Goal: Information Seeking & Learning: Find specific fact

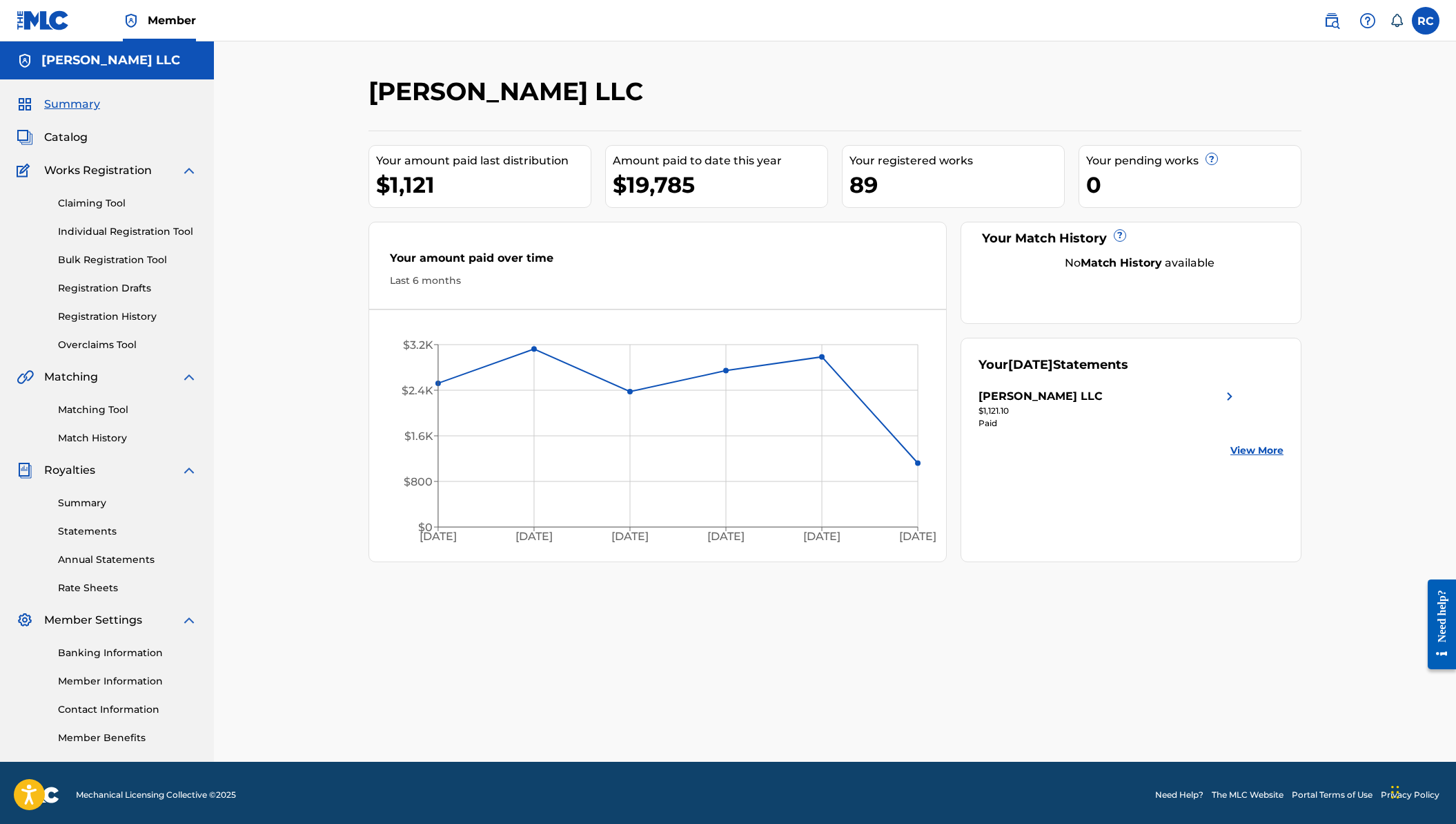
click at [1442, 607] on div "Need help?" at bounding box center [1442, 615] width 19 height 53
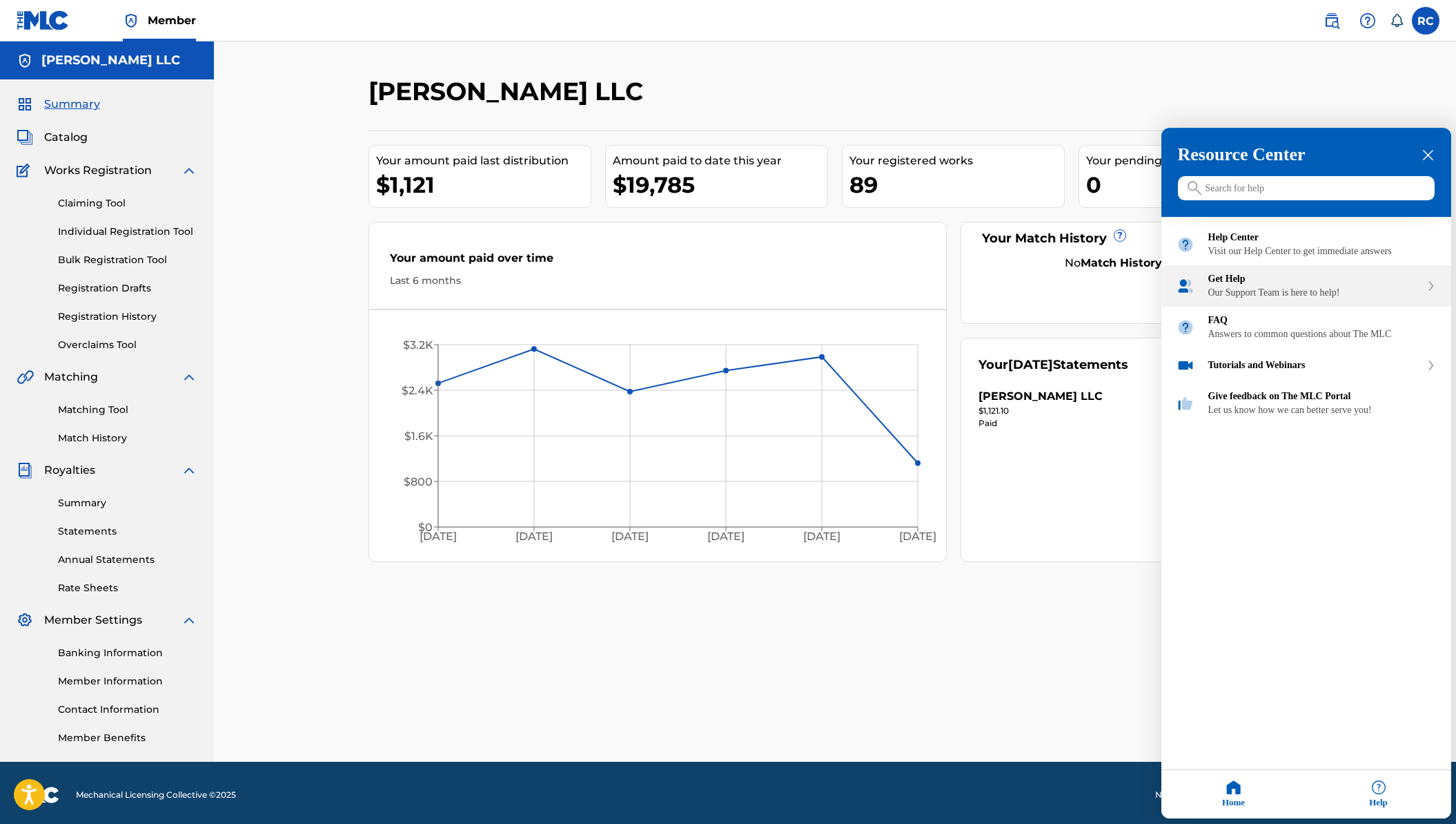
click at [1361, 299] on div "Get Help Our Support Team is here to help!" at bounding box center [1315, 287] width 213 height 25
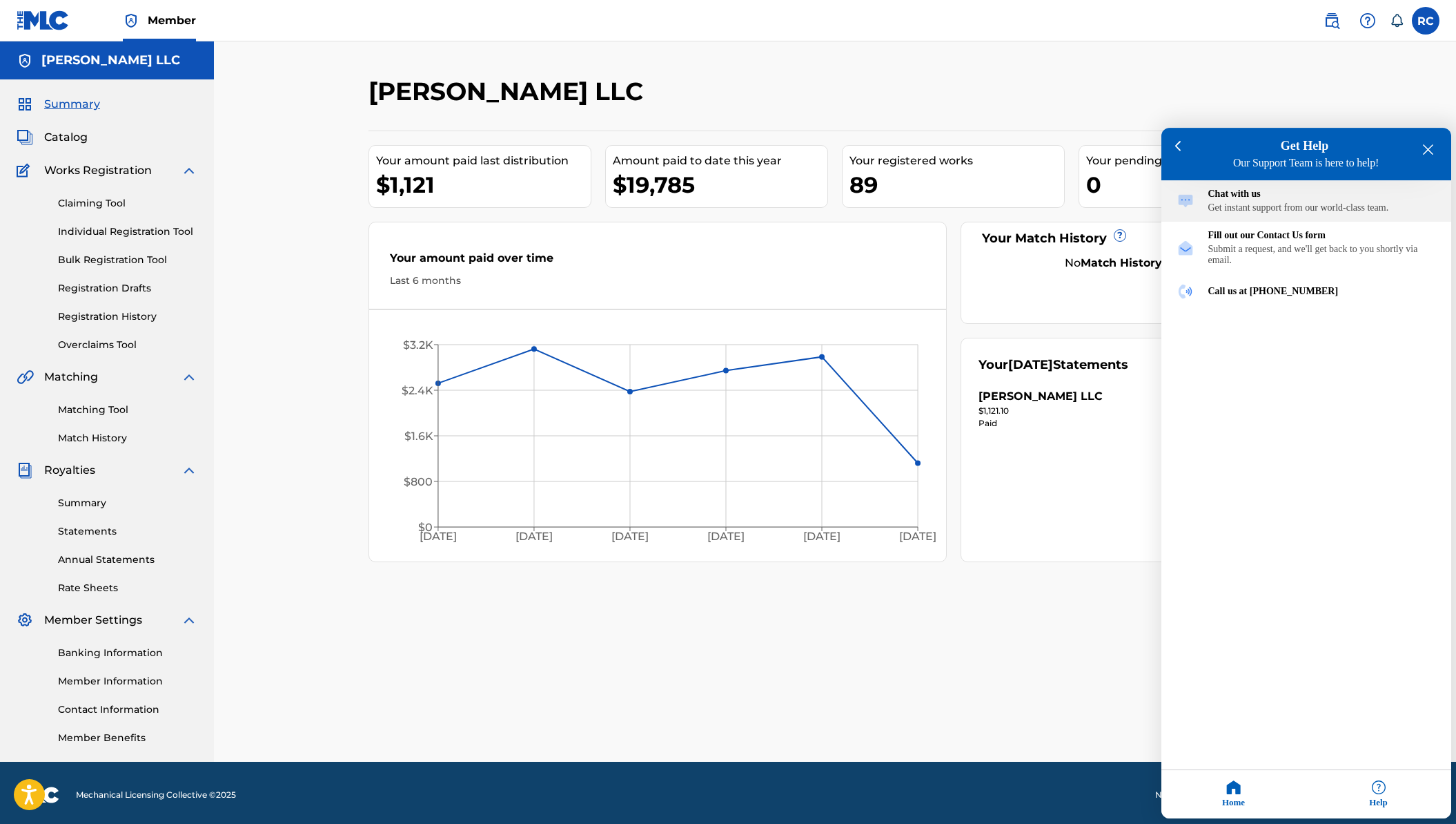
click at [1301, 205] on div "Chat with us Get instant support from our world-class team." at bounding box center [1322, 201] width 227 height 25
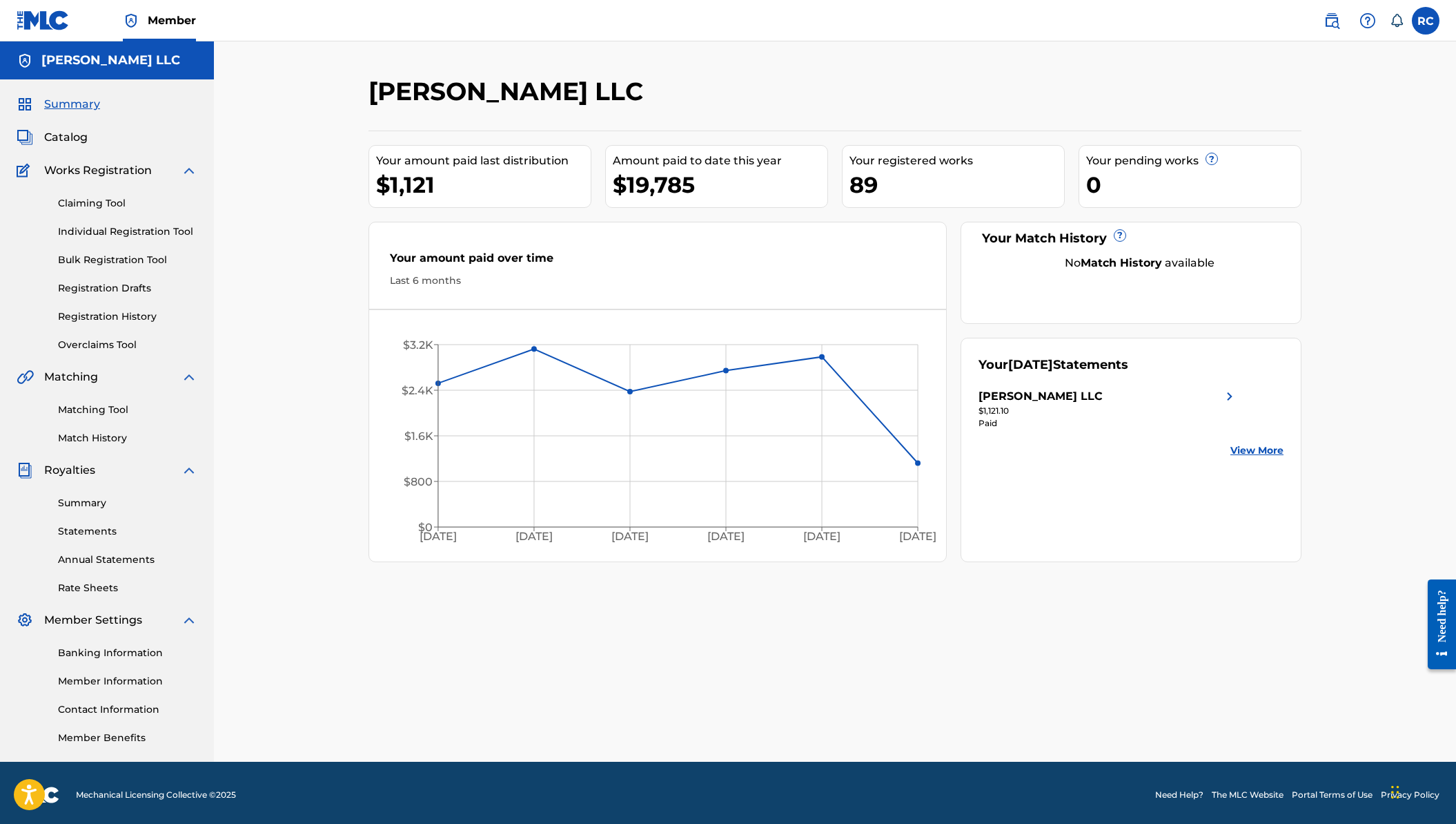
click at [61, 139] on span "Catalog" at bounding box center [66, 137] width 44 height 16
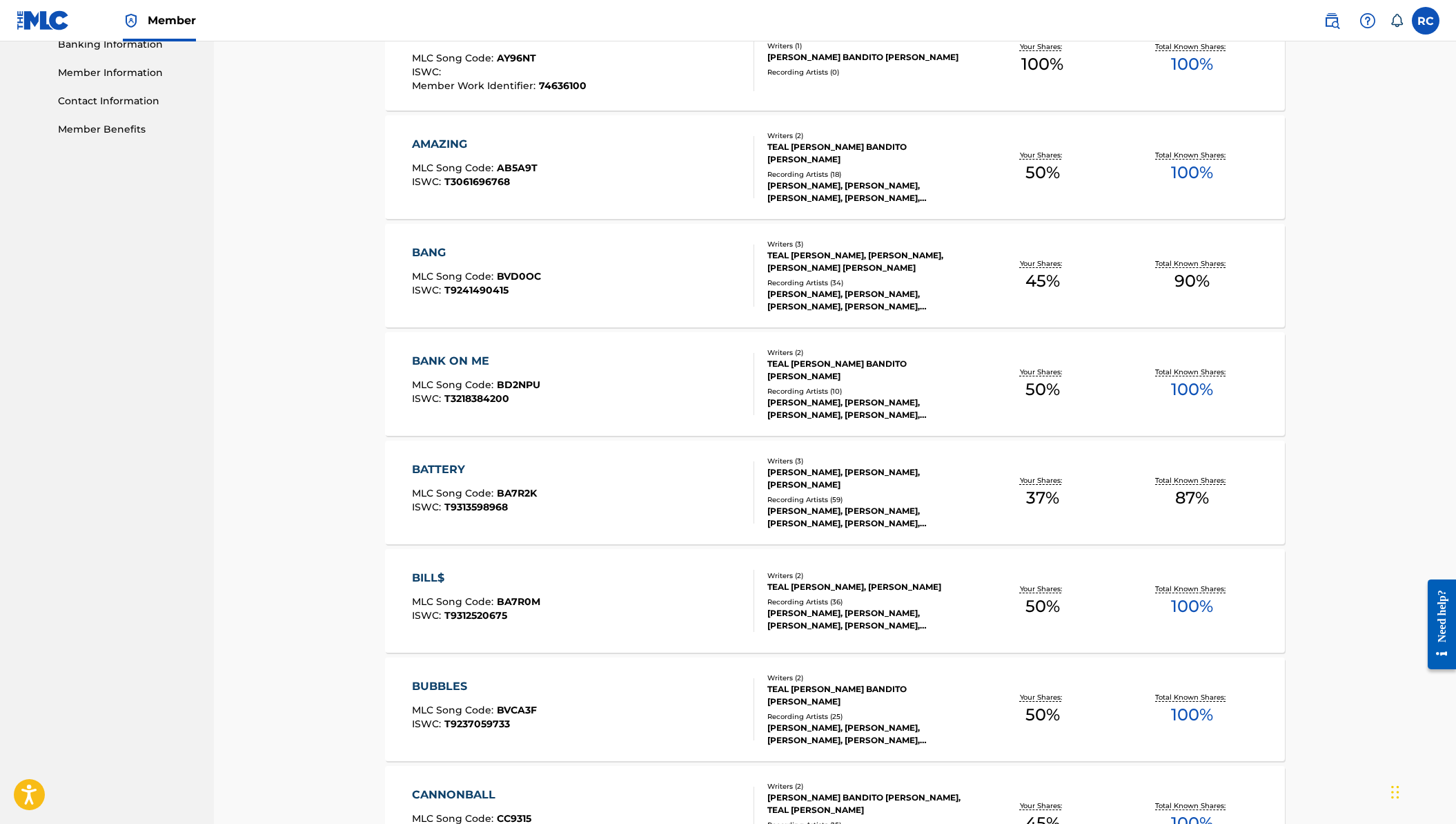
scroll to position [791, 0]
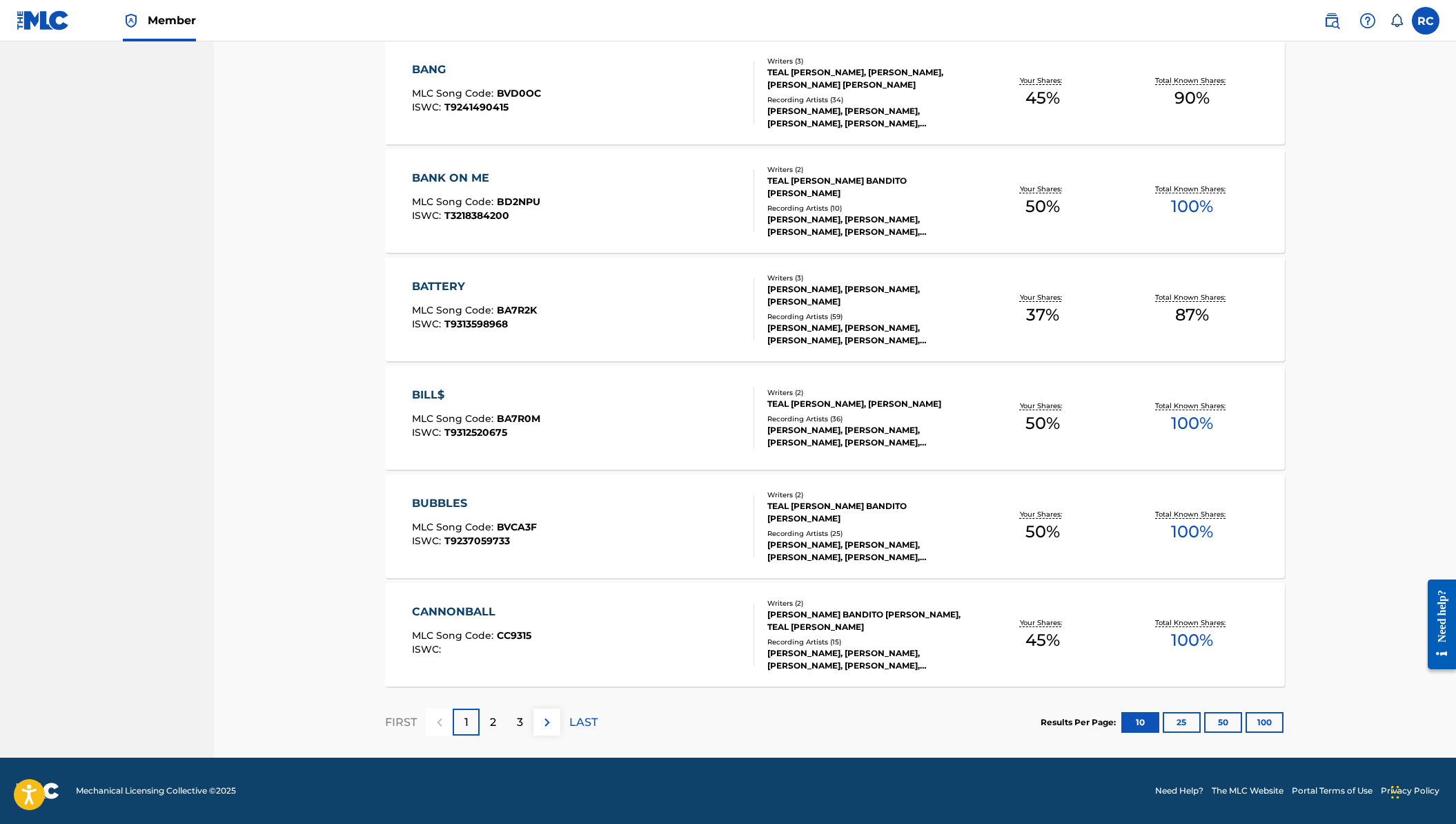
click at [584, 397] on div "BILL$ MLC Song Code : BA7R0M ISWC : T9312520675" at bounding box center [583, 418] width 342 height 62
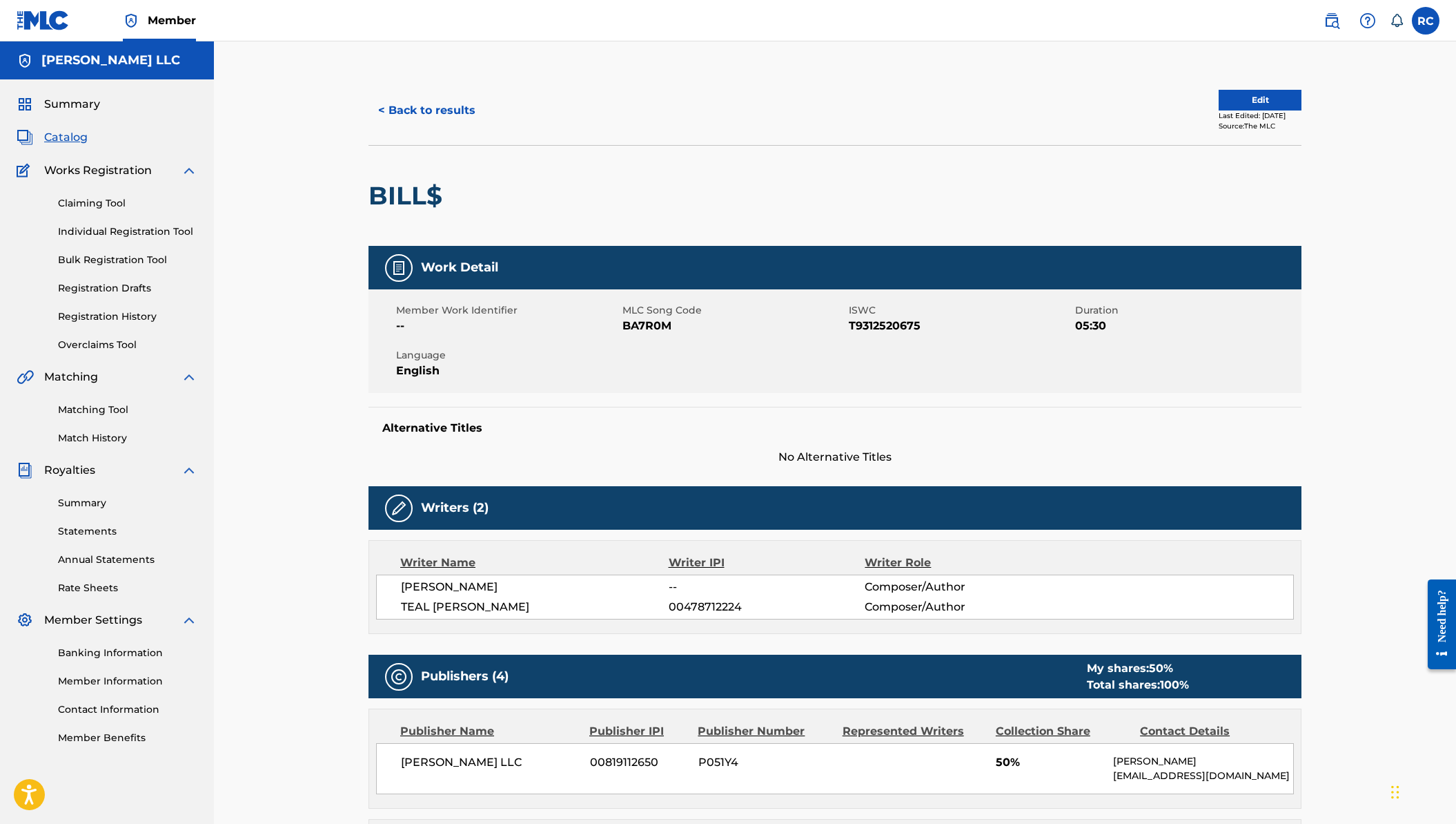
click at [1256, 99] on button "Edit" at bounding box center [1260, 99] width 83 height 21
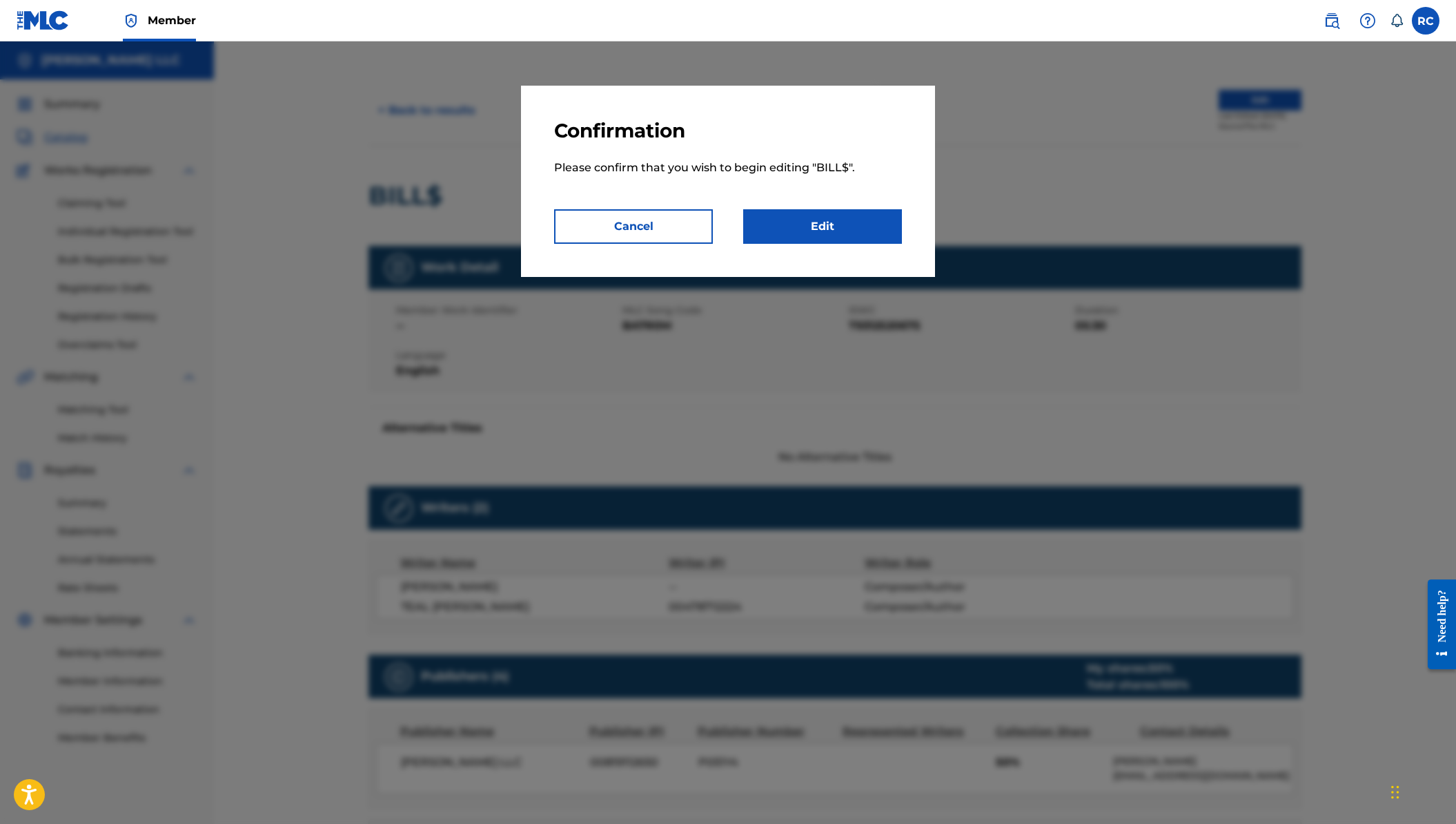
click at [806, 228] on link "Edit" at bounding box center [822, 227] width 158 height 35
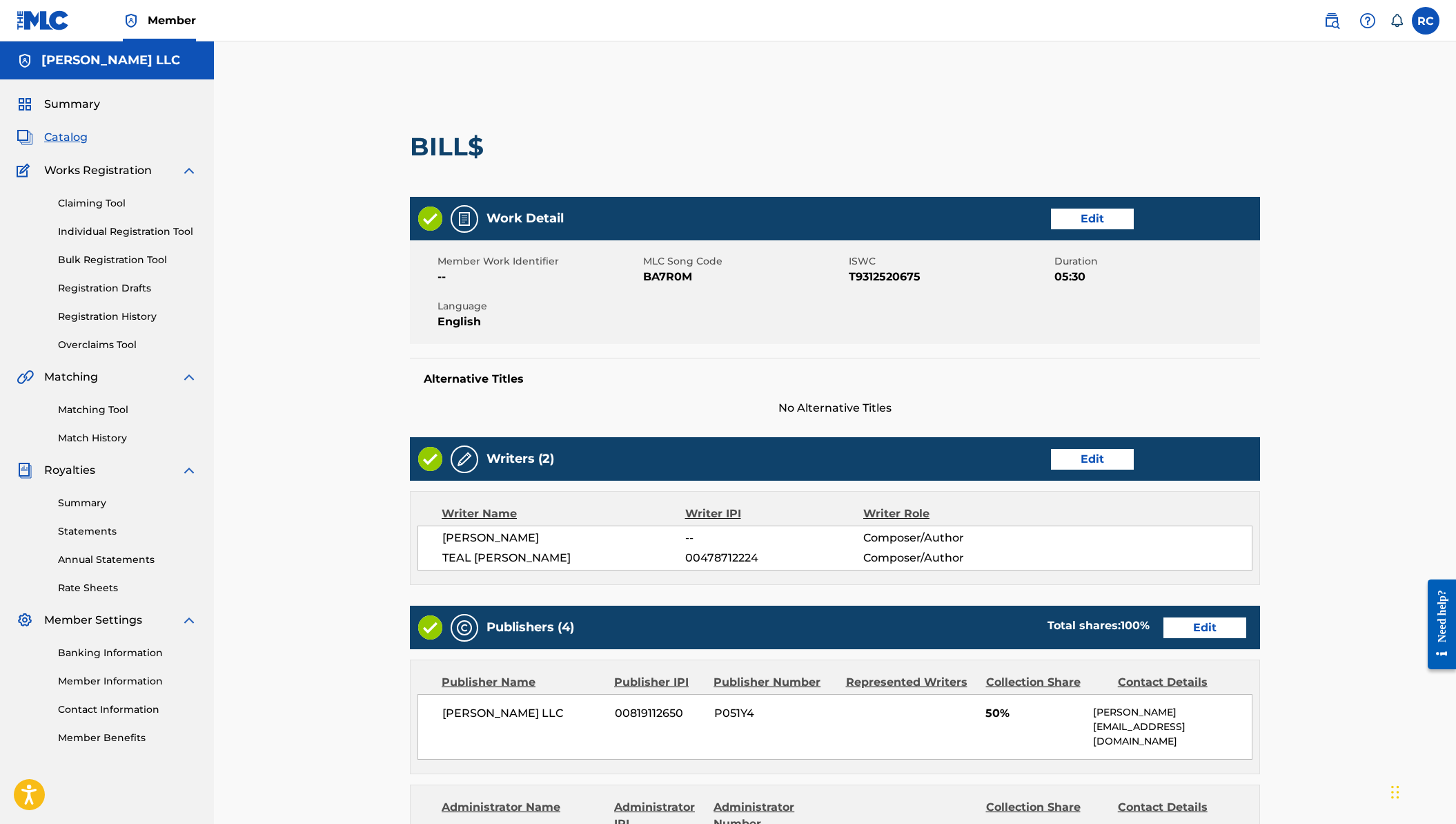
click at [1071, 461] on link "Edit" at bounding box center [1092, 458] width 83 height 21
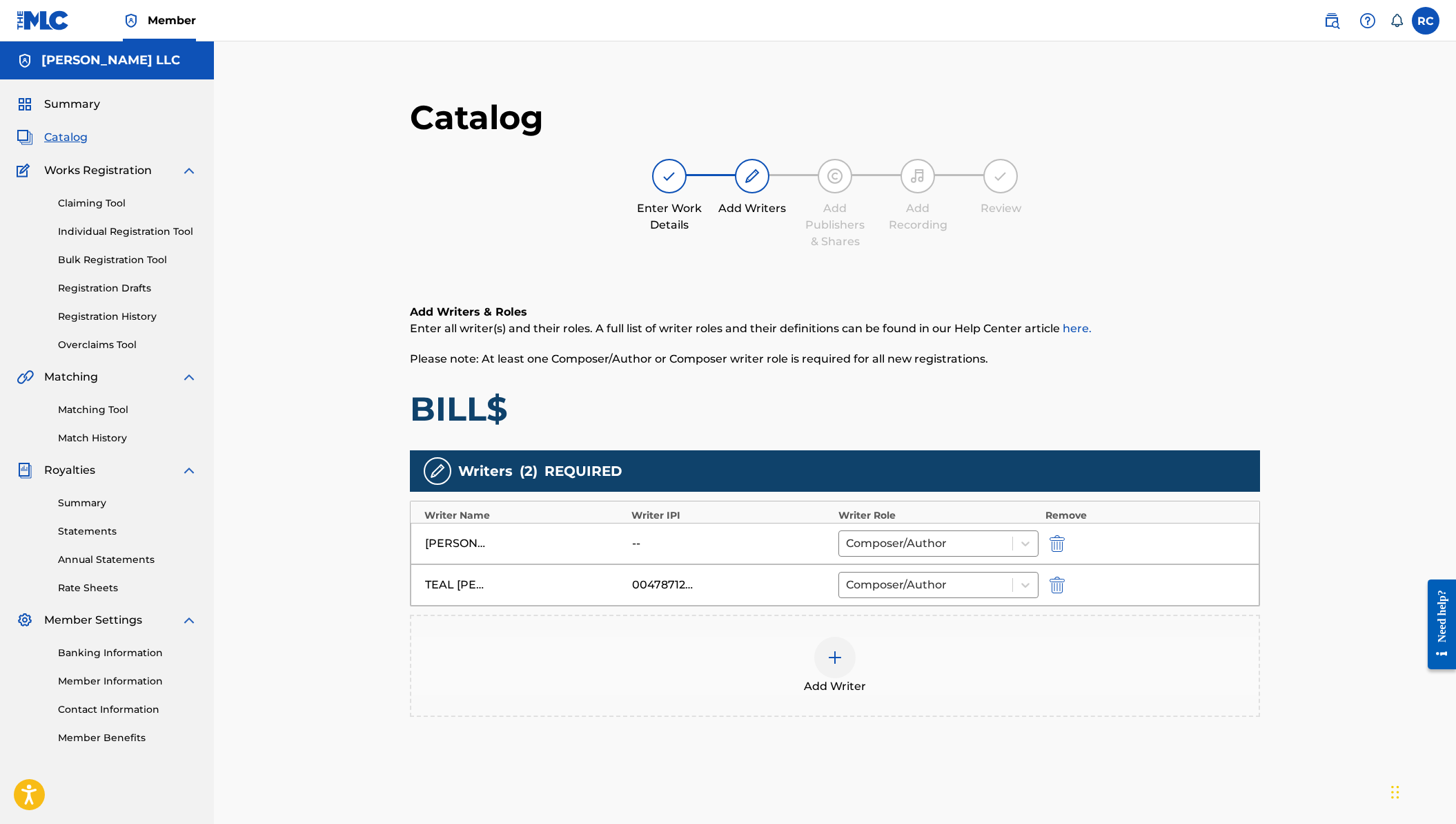
click at [662, 550] on div "[PERSON_NAME] -- Composer/Author" at bounding box center [835, 543] width 849 height 41
click at [645, 548] on div "--" at bounding box center [664, 543] width 62 height 16
click at [643, 547] on div "--" at bounding box center [664, 543] width 62 height 16
click at [653, 543] on div "--" at bounding box center [664, 543] width 62 height 16
click at [655, 543] on div "--" at bounding box center [664, 543] width 62 height 16
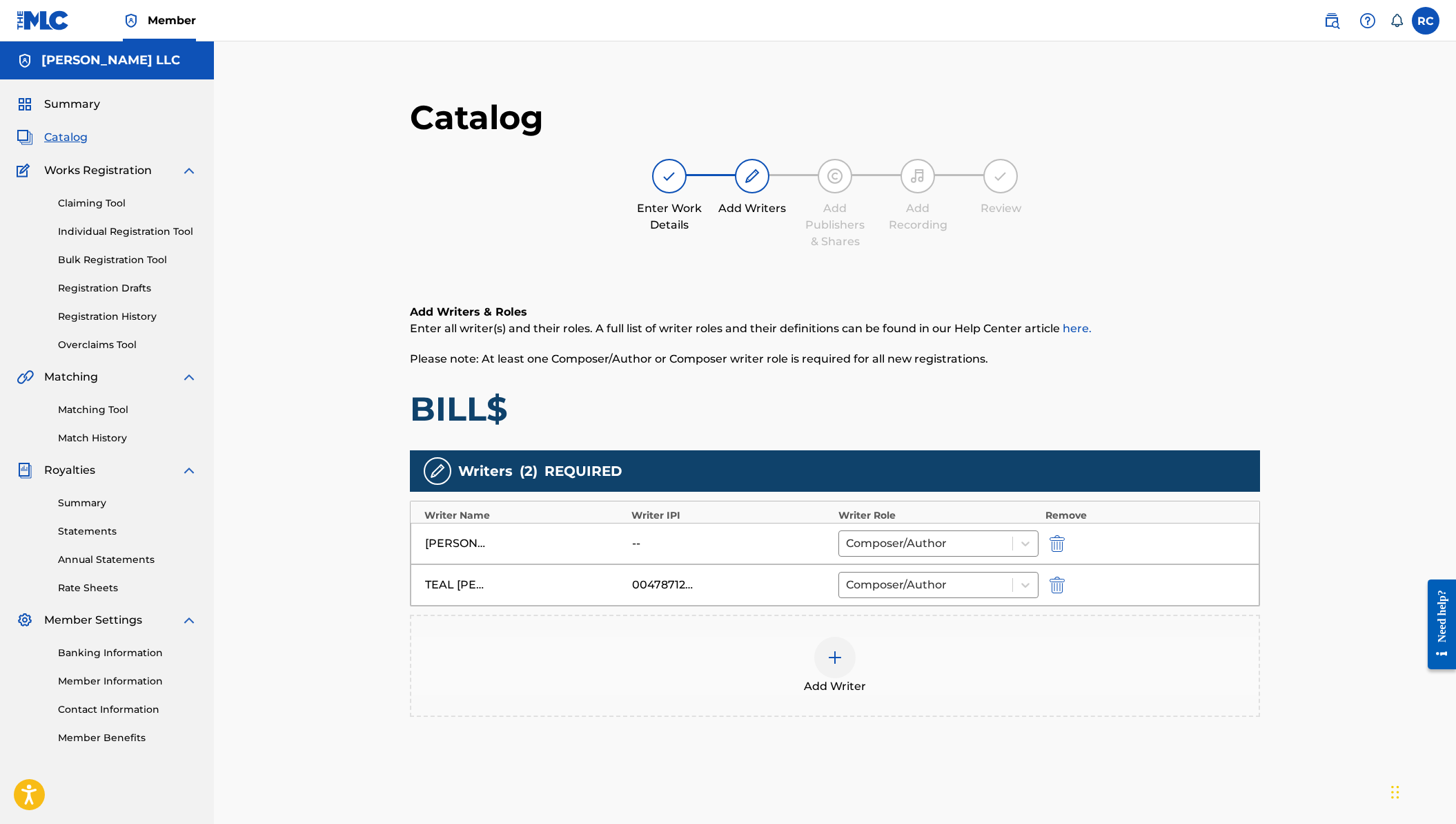
click at [638, 543] on div "--" at bounding box center [664, 543] width 62 height 16
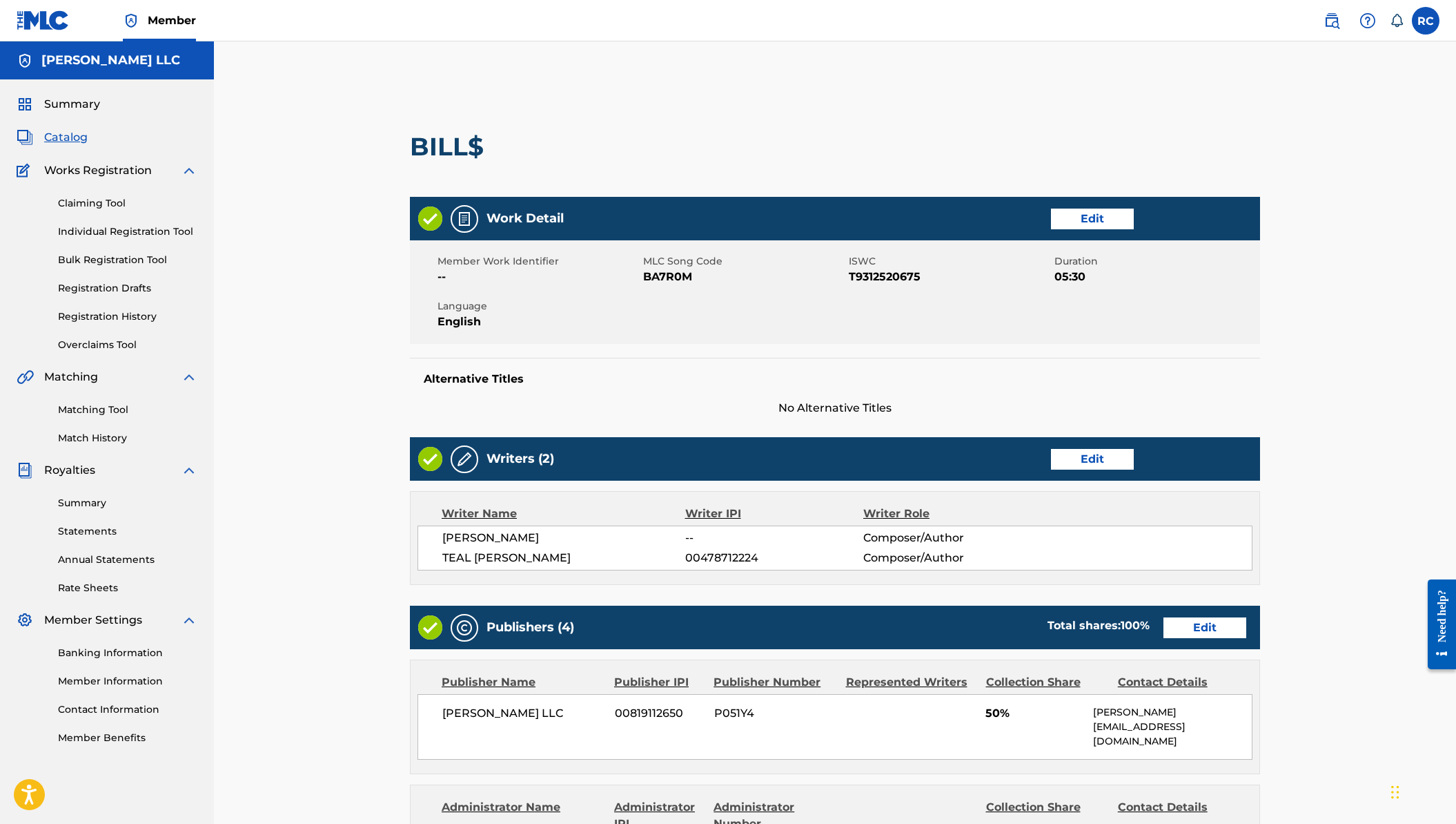
click at [1440, 604] on div "Need help?" at bounding box center [1442, 615] width 19 height 53
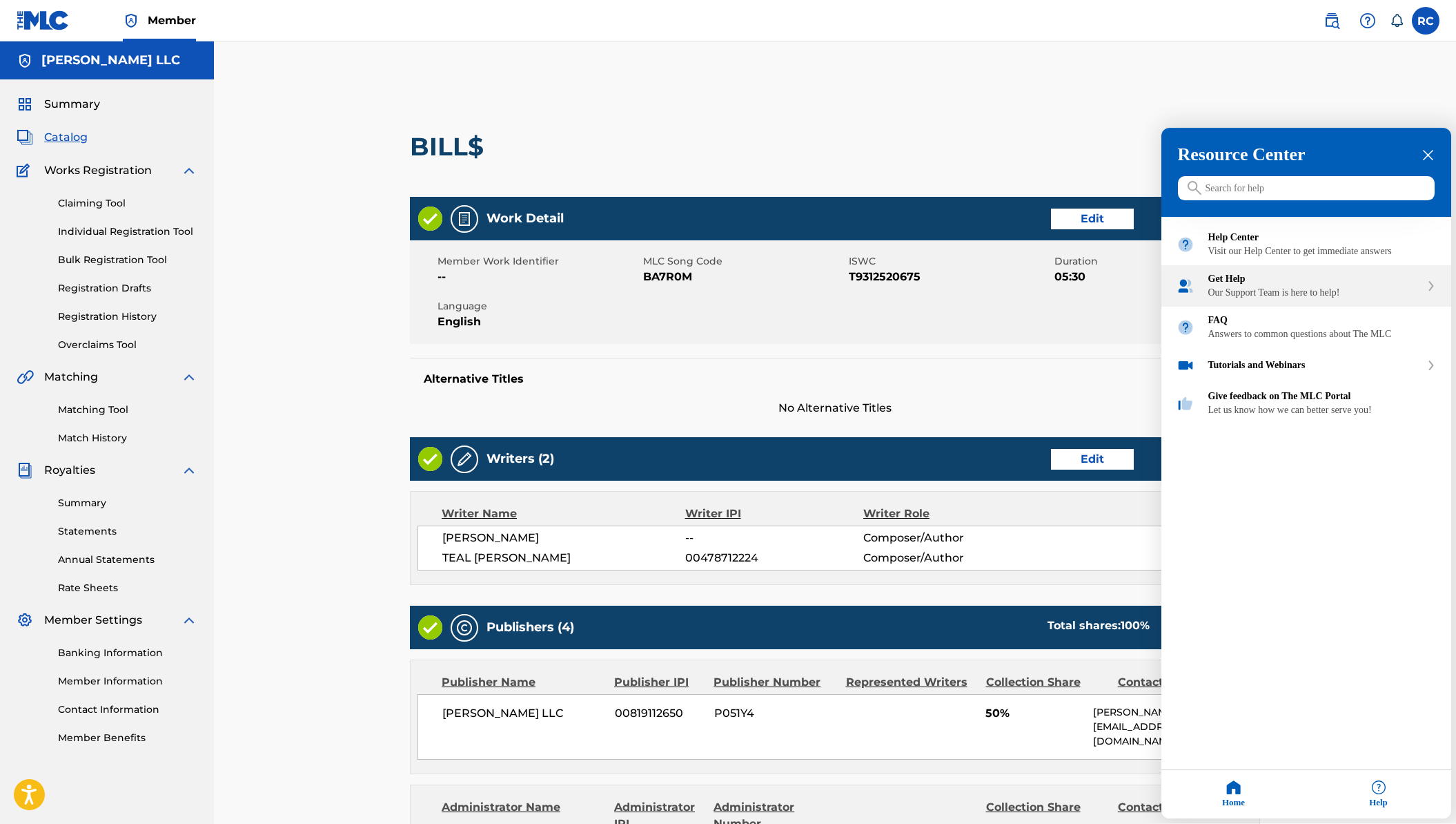
click at [1251, 299] on div "Our Support Team is here to help!" at bounding box center [1315, 292] width 213 height 11
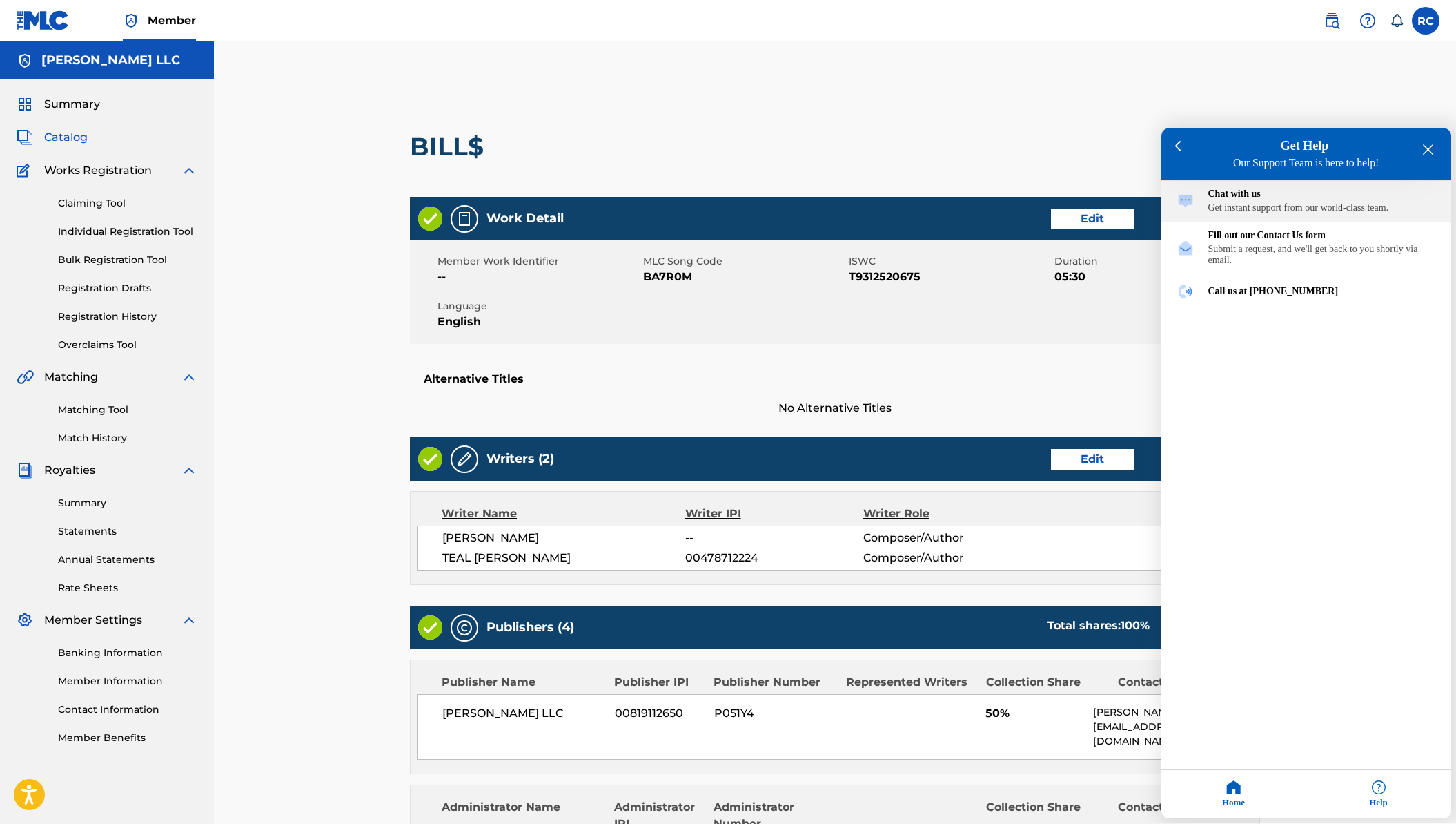
click at [1301, 205] on div "Get instant support from our world-class team." at bounding box center [1322, 208] width 227 height 11
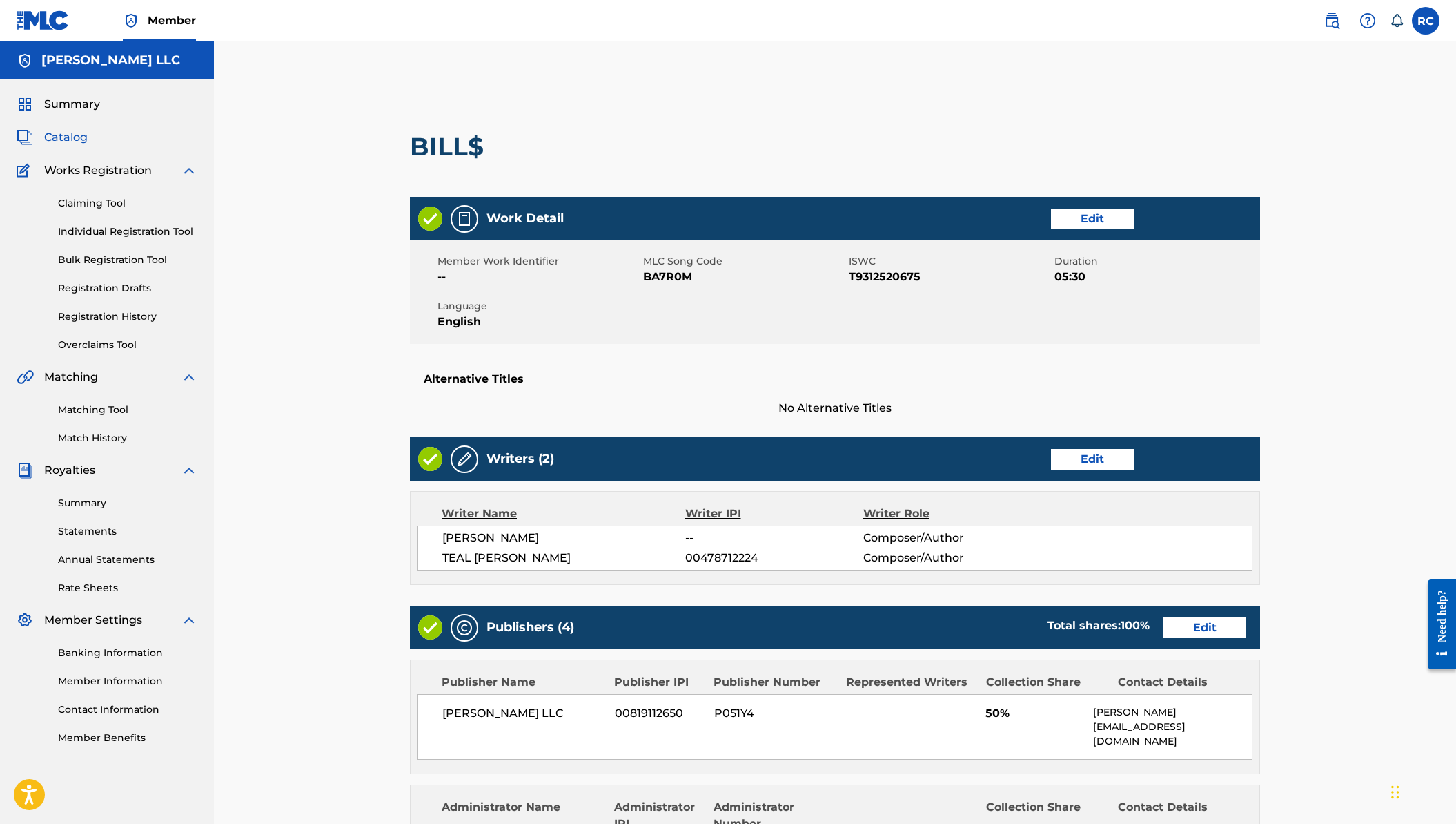
click at [1445, 642] on div "Need help?" at bounding box center [1442, 615] width 19 height 53
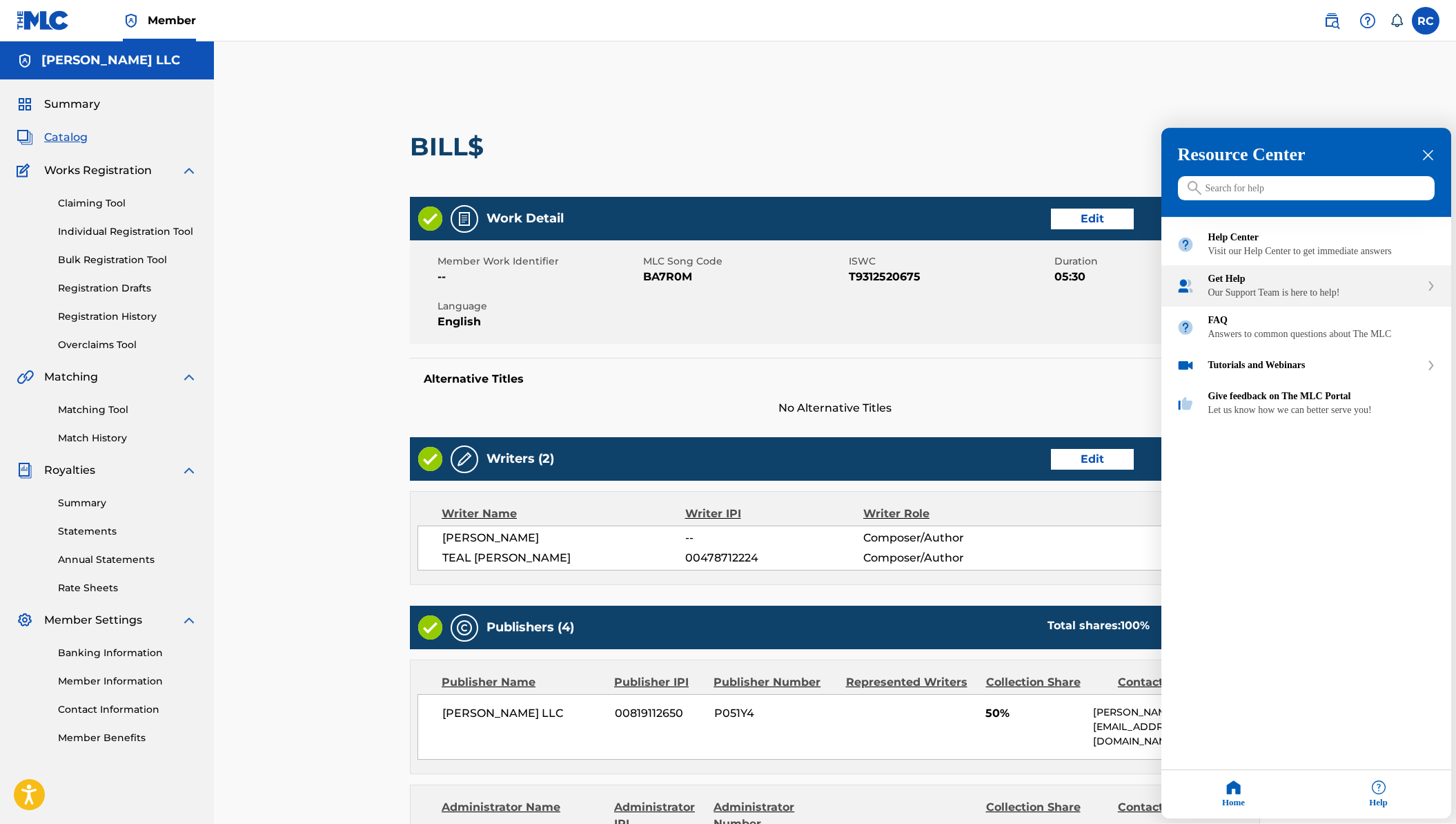
click at [1253, 299] on div "Our Support Team is here to help!" at bounding box center [1315, 292] width 213 height 11
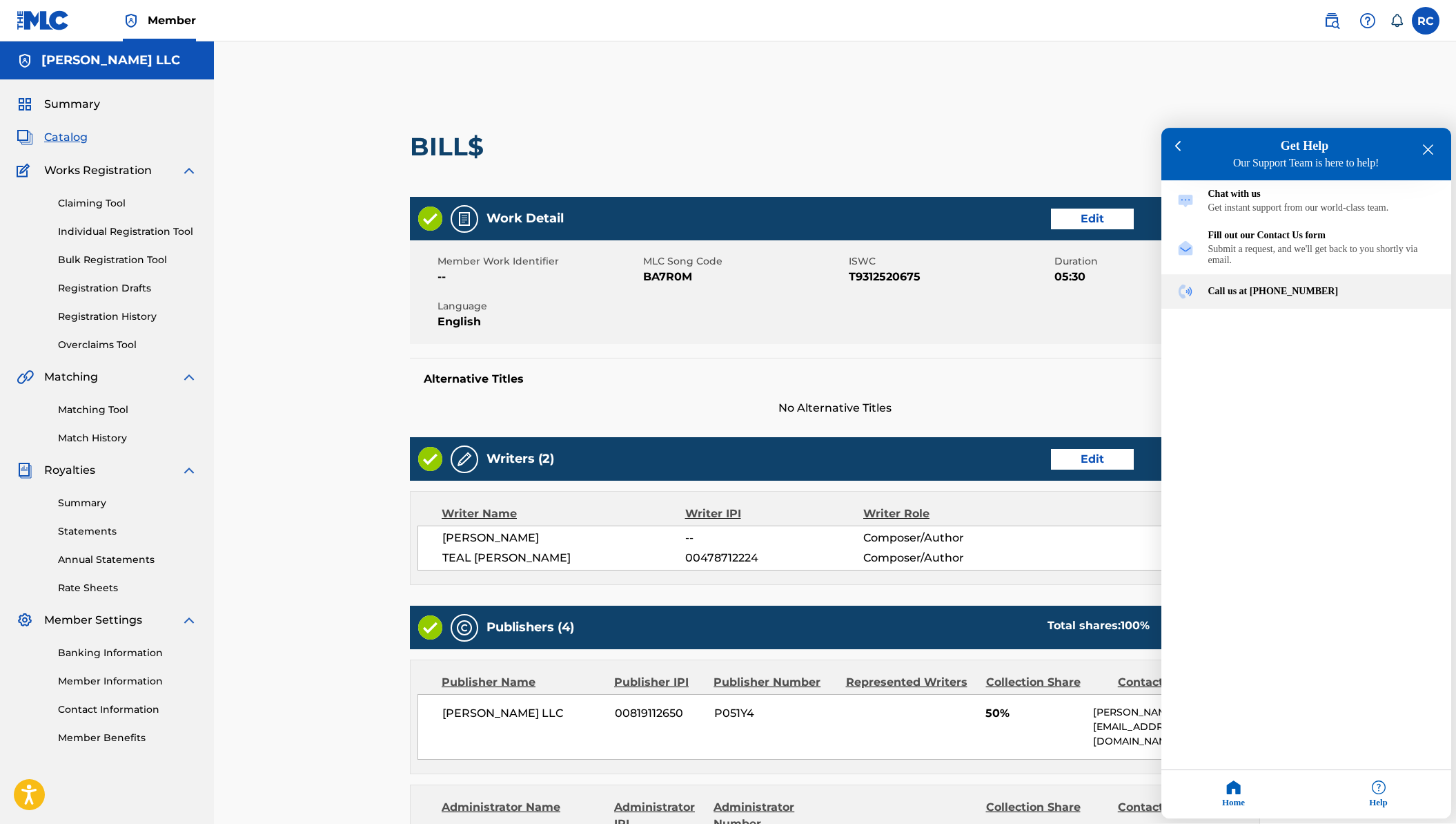
click at [1257, 297] on div "Call us at [PHONE_NUMBER]" at bounding box center [1322, 292] width 227 height 11
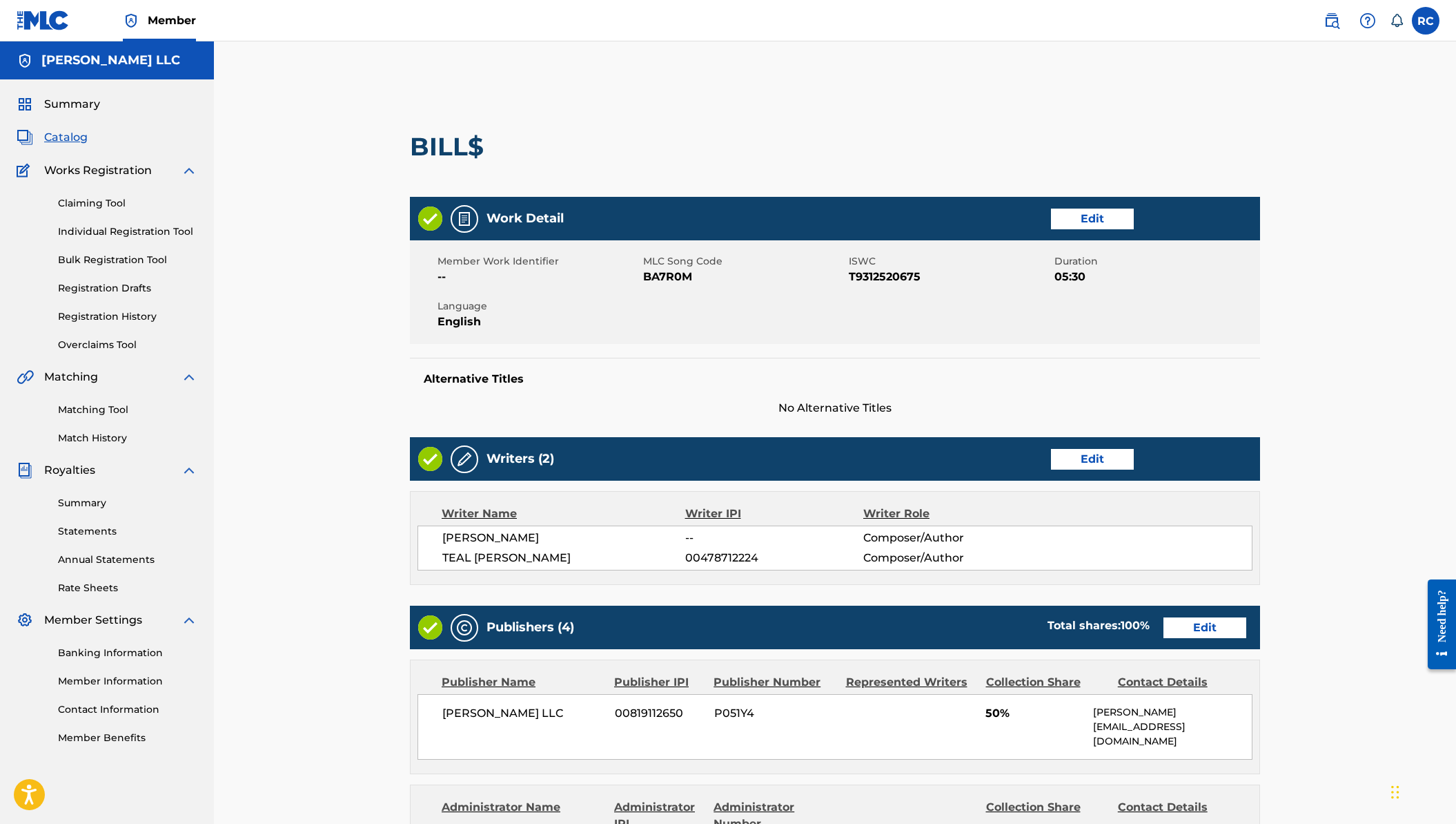
click at [1447, 617] on div "Need help?" at bounding box center [1442, 615] width 19 height 53
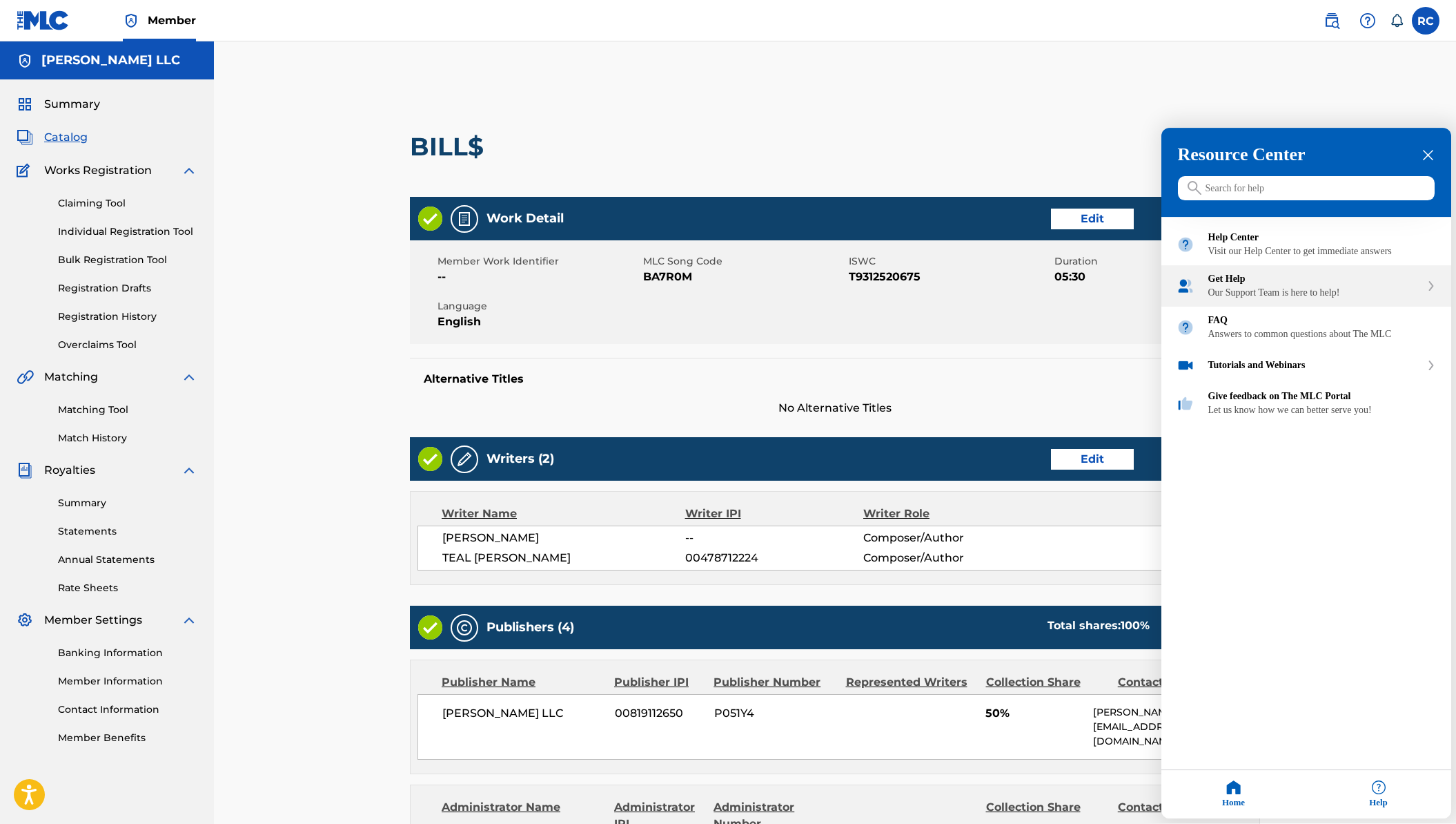
click at [1305, 307] on div "Get Help Our Support Team is here to help!" at bounding box center [1307, 287] width 290 height 41
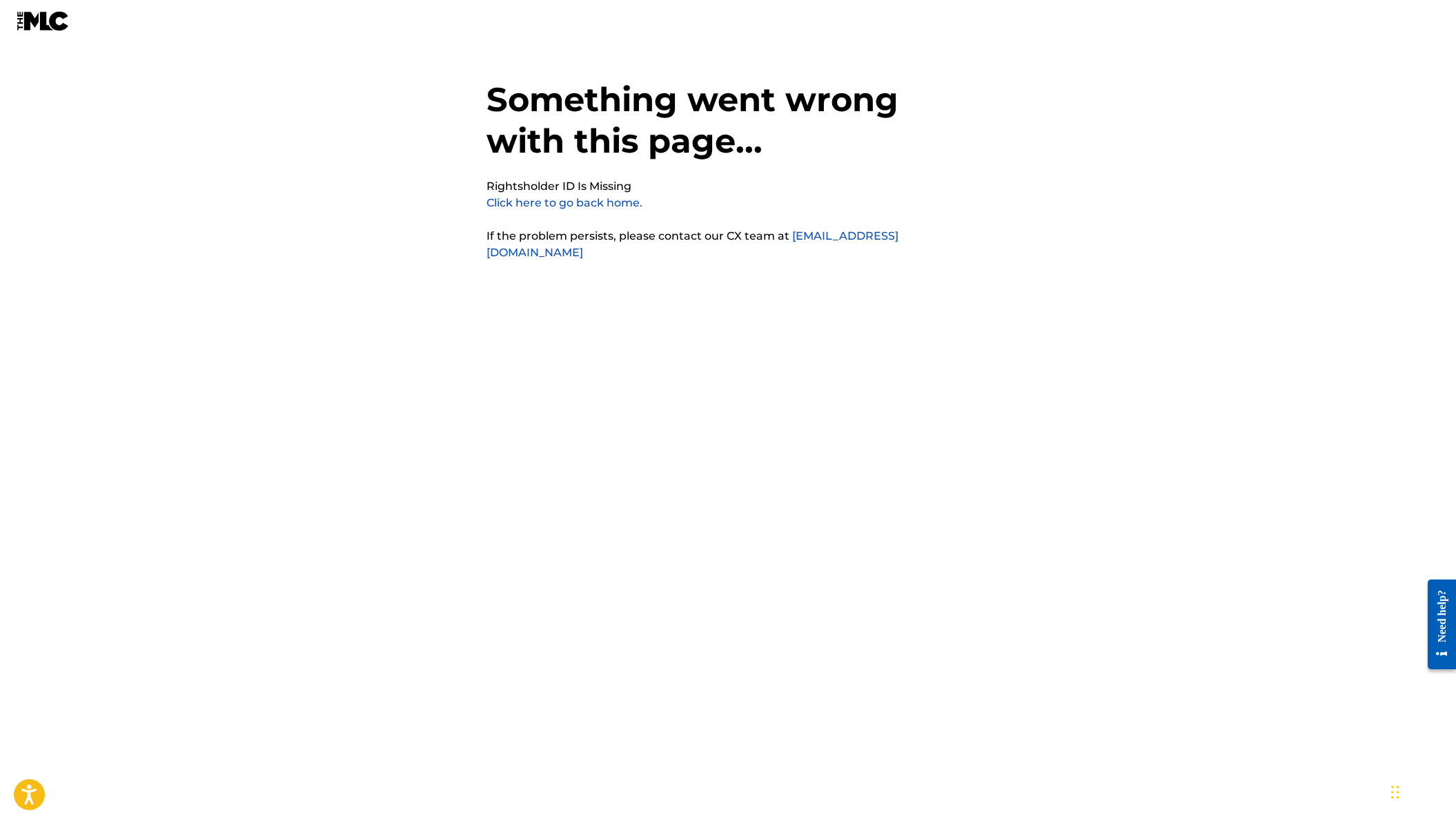
click at [616, 201] on link "Click here to go back home." at bounding box center [565, 203] width 156 height 13
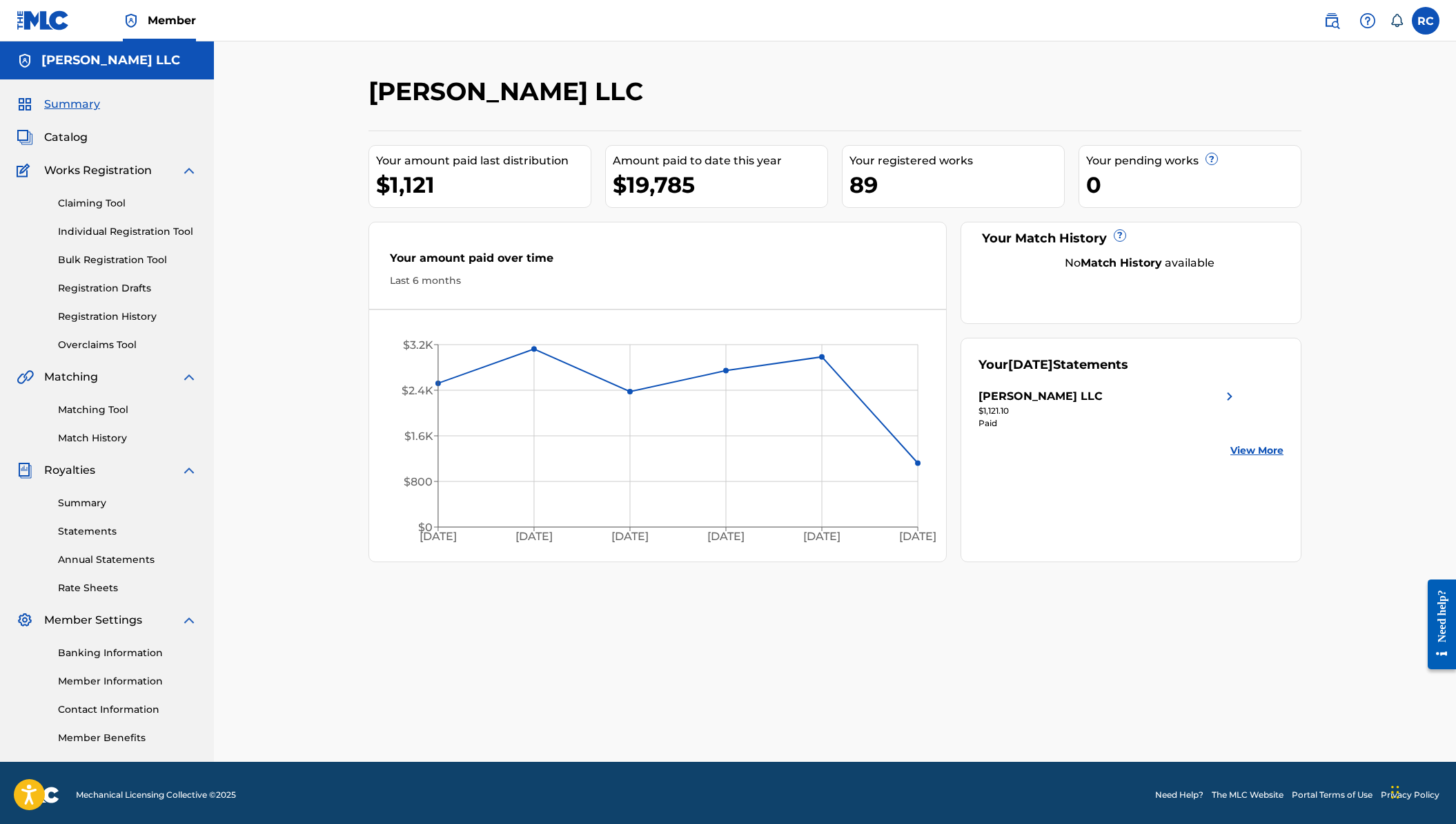
click at [89, 138] on div "Catalog" at bounding box center [107, 137] width 181 height 16
click at [80, 137] on span "Catalog" at bounding box center [66, 137] width 44 height 16
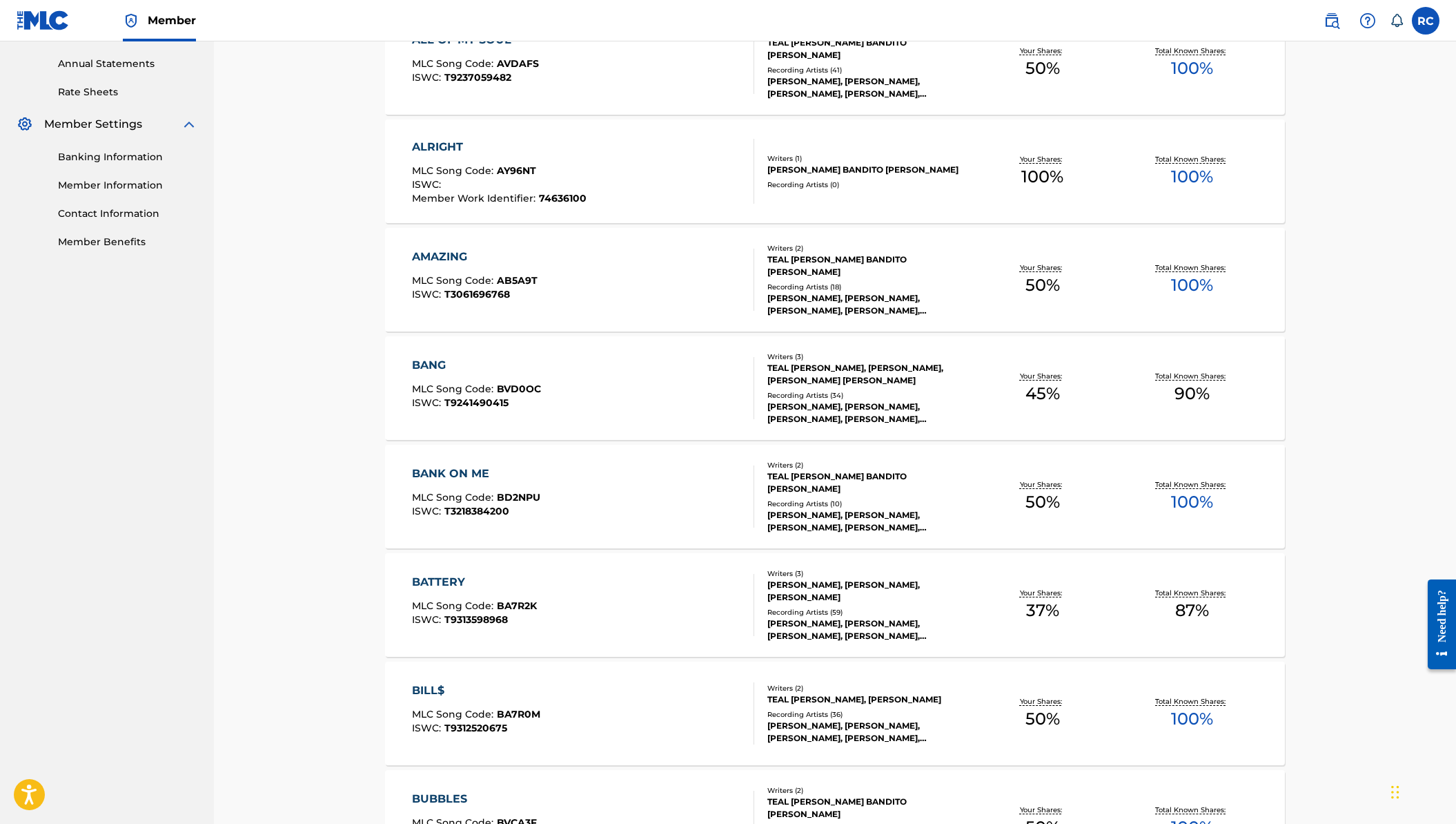
scroll to position [541, 0]
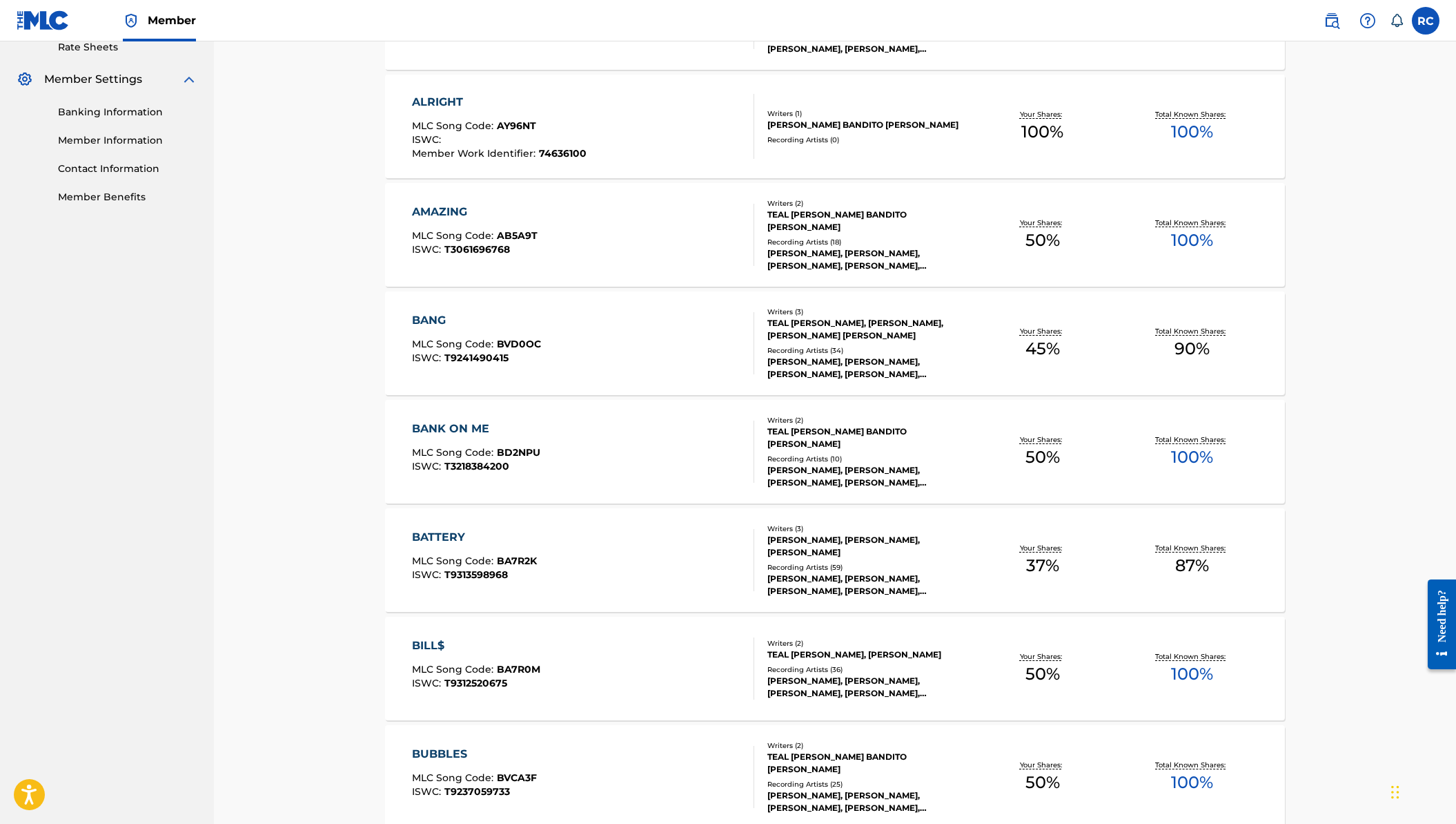
click at [533, 533] on div "BATTERY" at bounding box center [475, 537] width 125 height 16
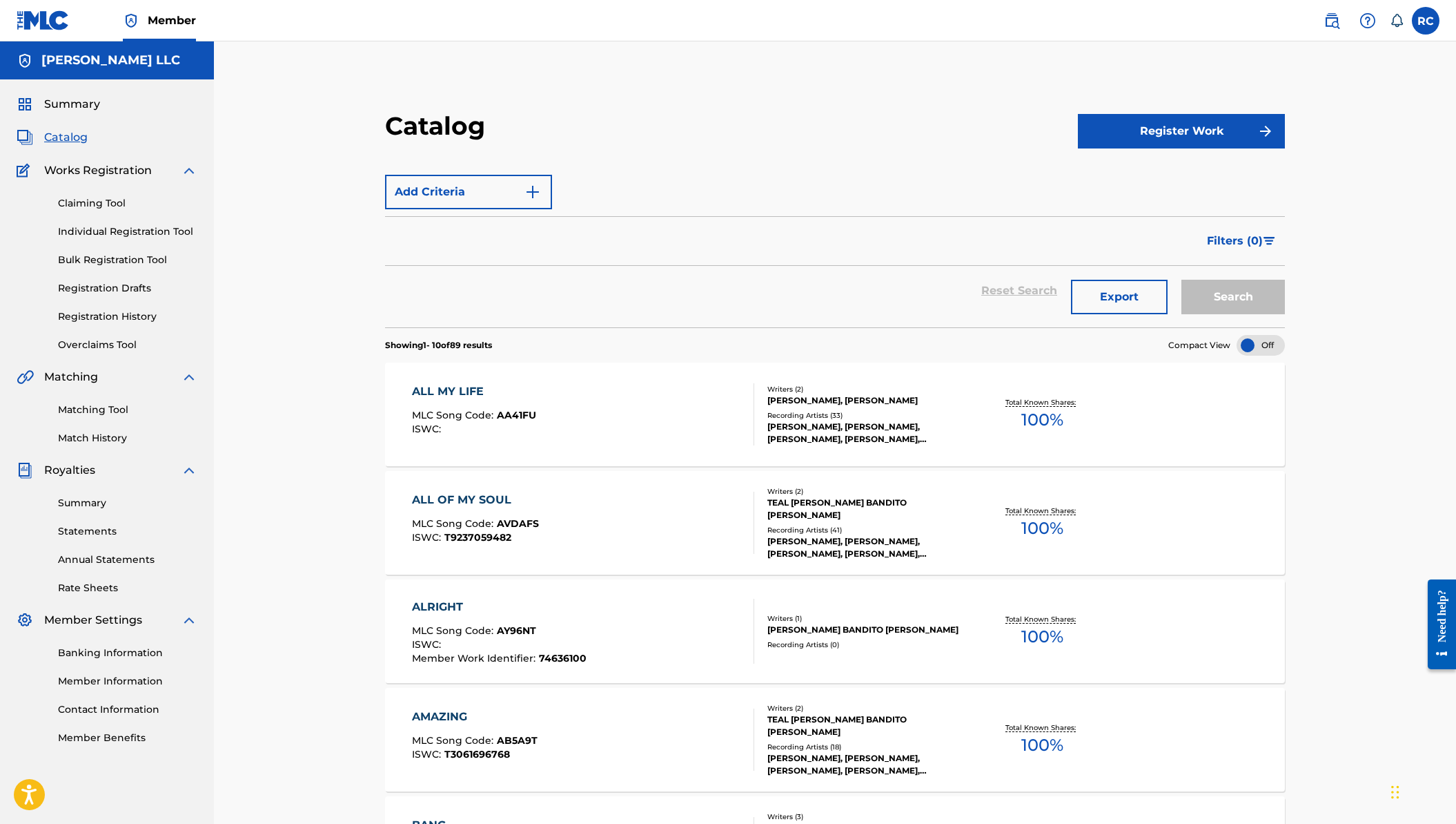
scroll to position [4, 0]
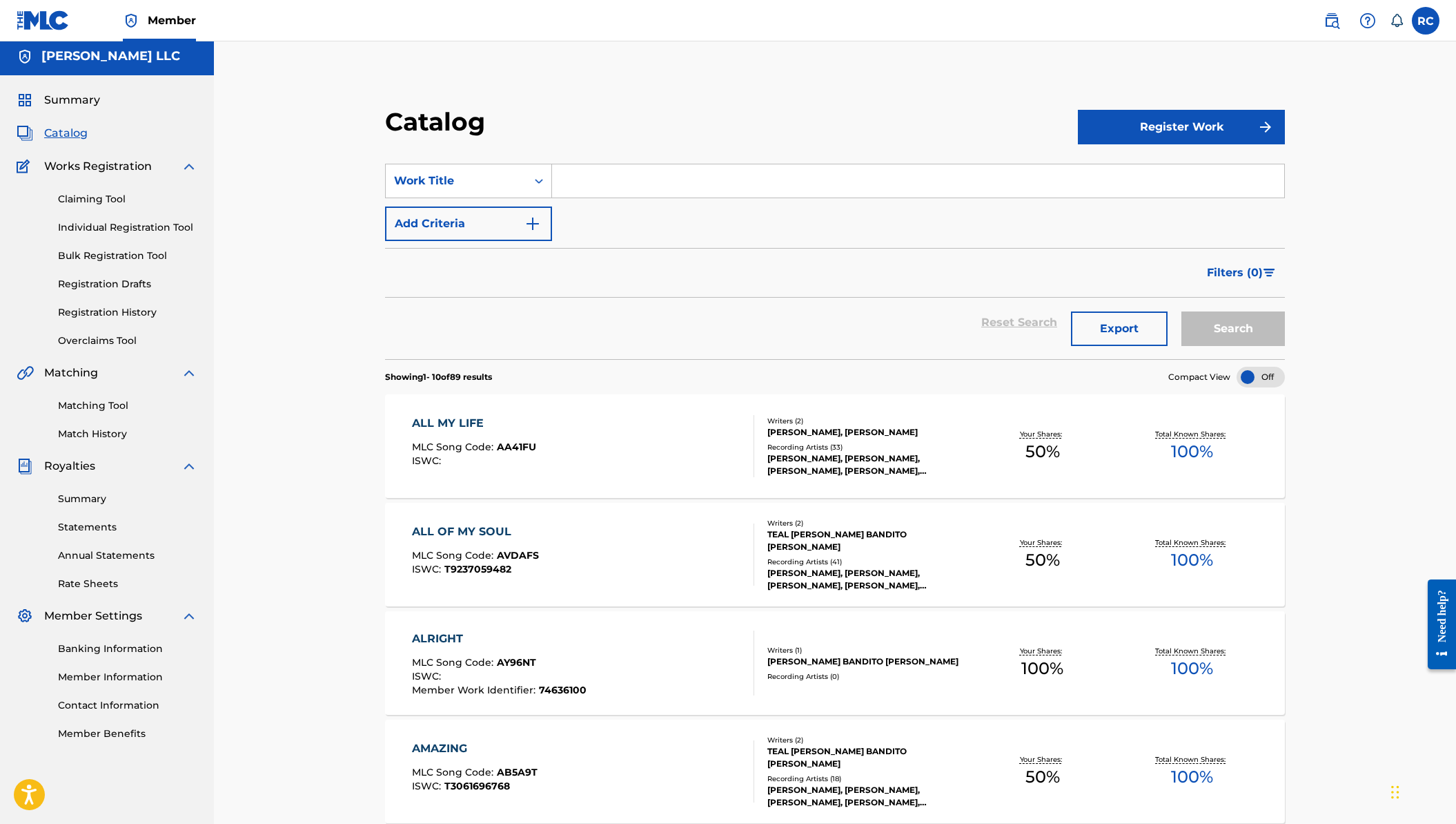
click at [494, 428] on div "ALL MY LIFE" at bounding box center [474, 423] width 124 height 16
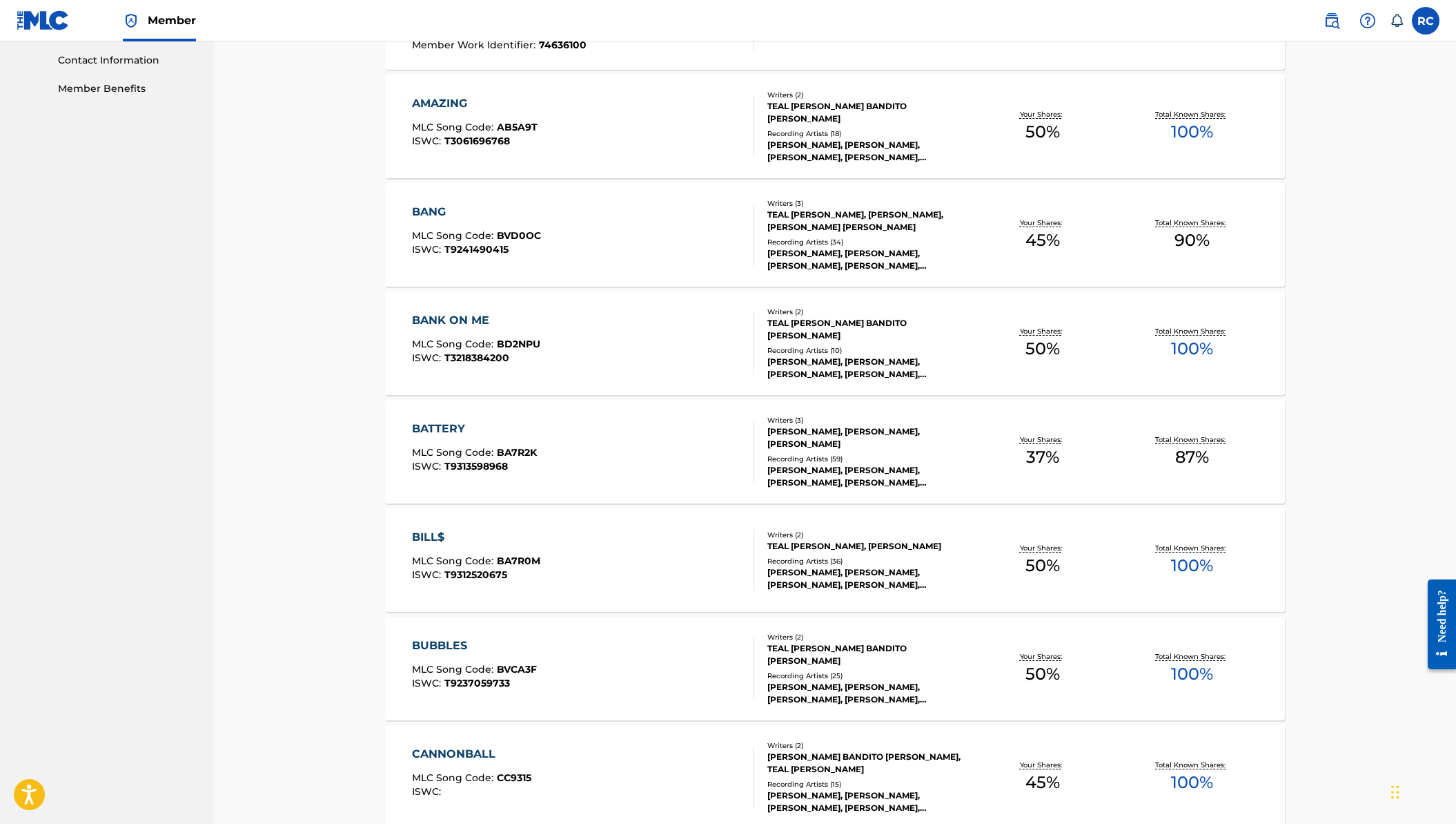
scroll to position [779, 0]
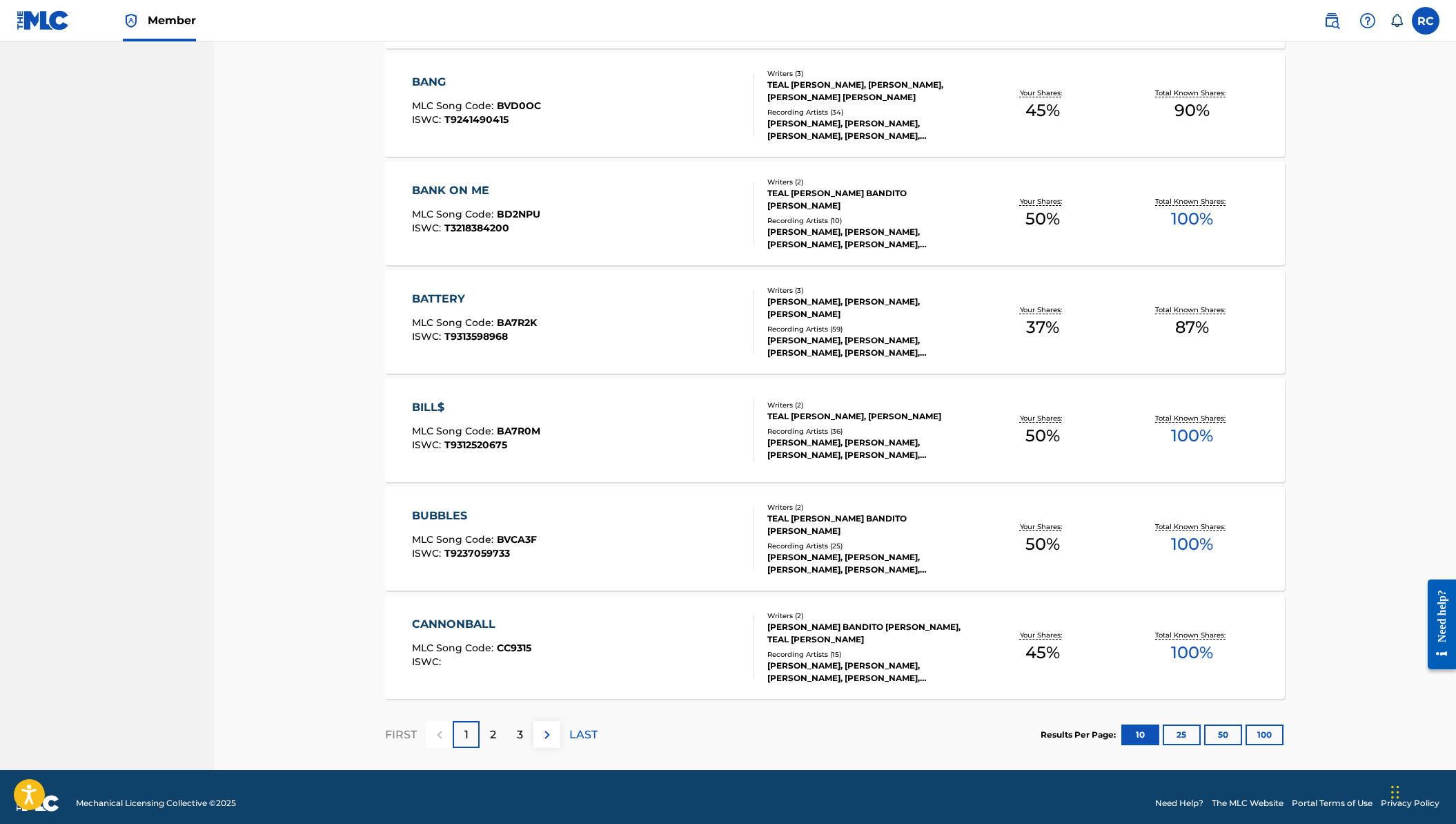
click at [608, 534] on div "BUBBLES MLC Song Code : BVCA3F ISWC : T9237059733" at bounding box center [583, 539] width 342 height 62
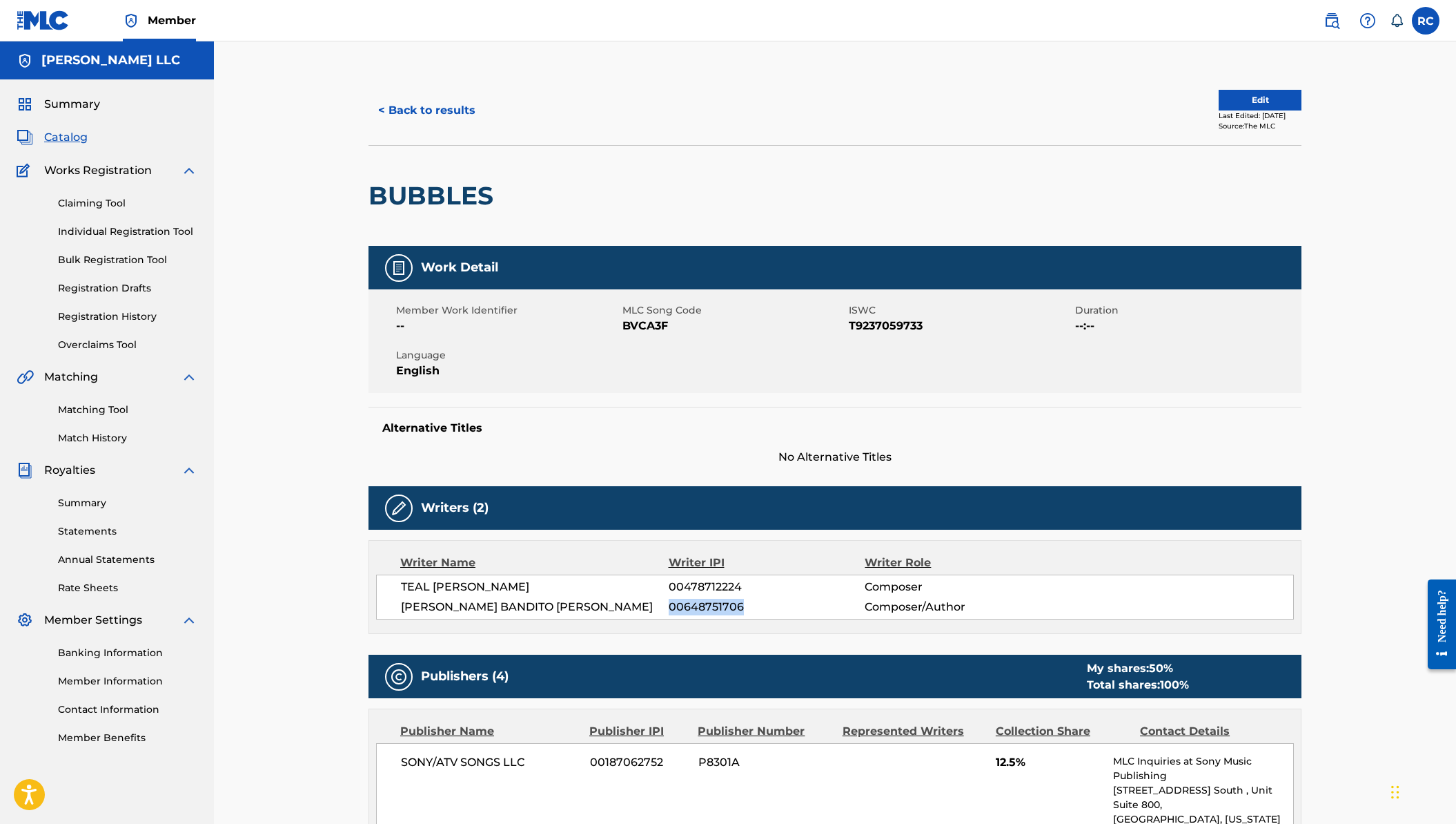
drag, startPoint x: 743, startPoint y: 605, endPoint x: 671, endPoint y: 606, distance: 72.0
click at [671, 606] on span "00648751706" at bounding box center [766, 607] width 196 height 16
copy span "00648751706"
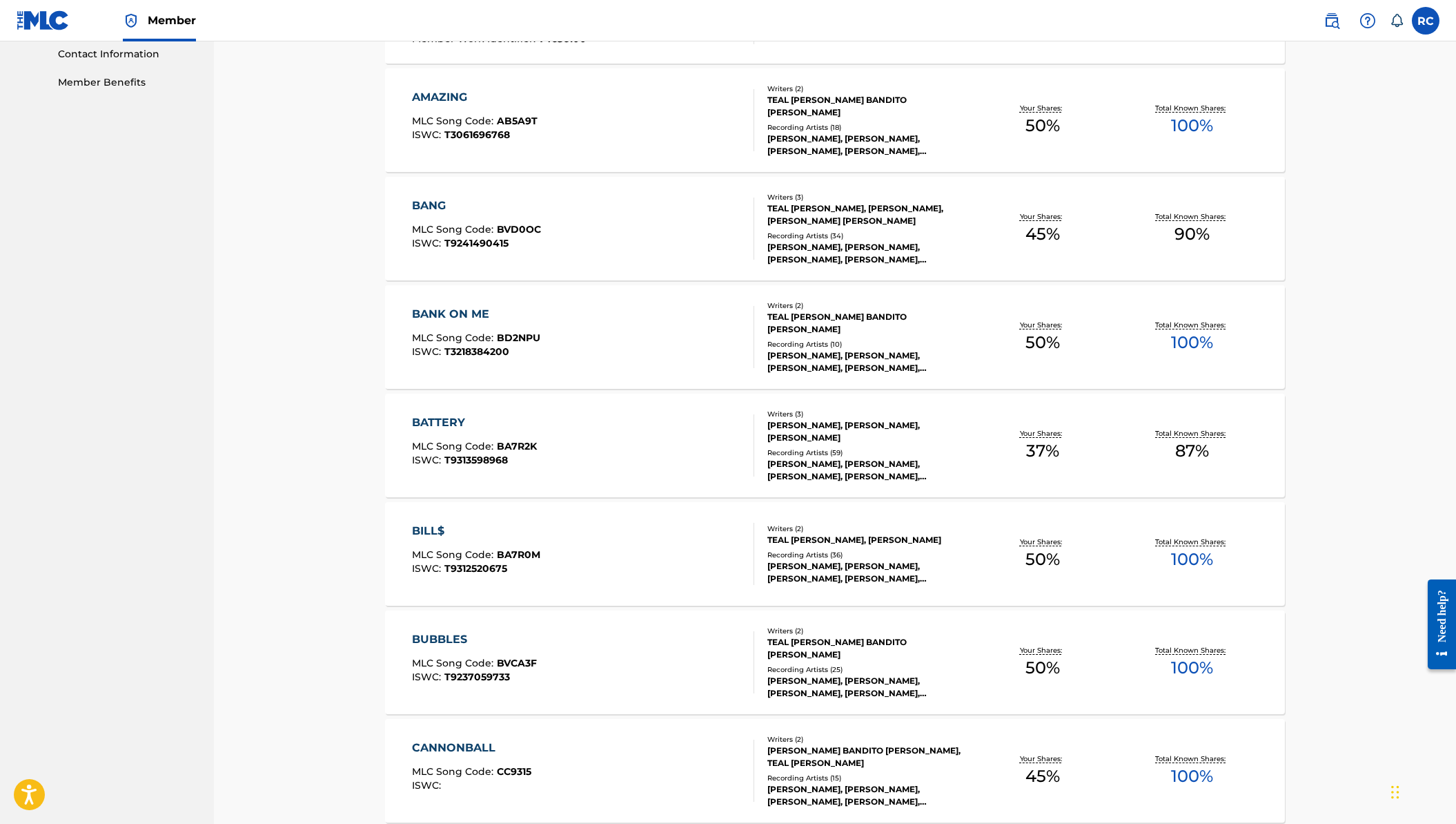
scroll to position [791, 0]
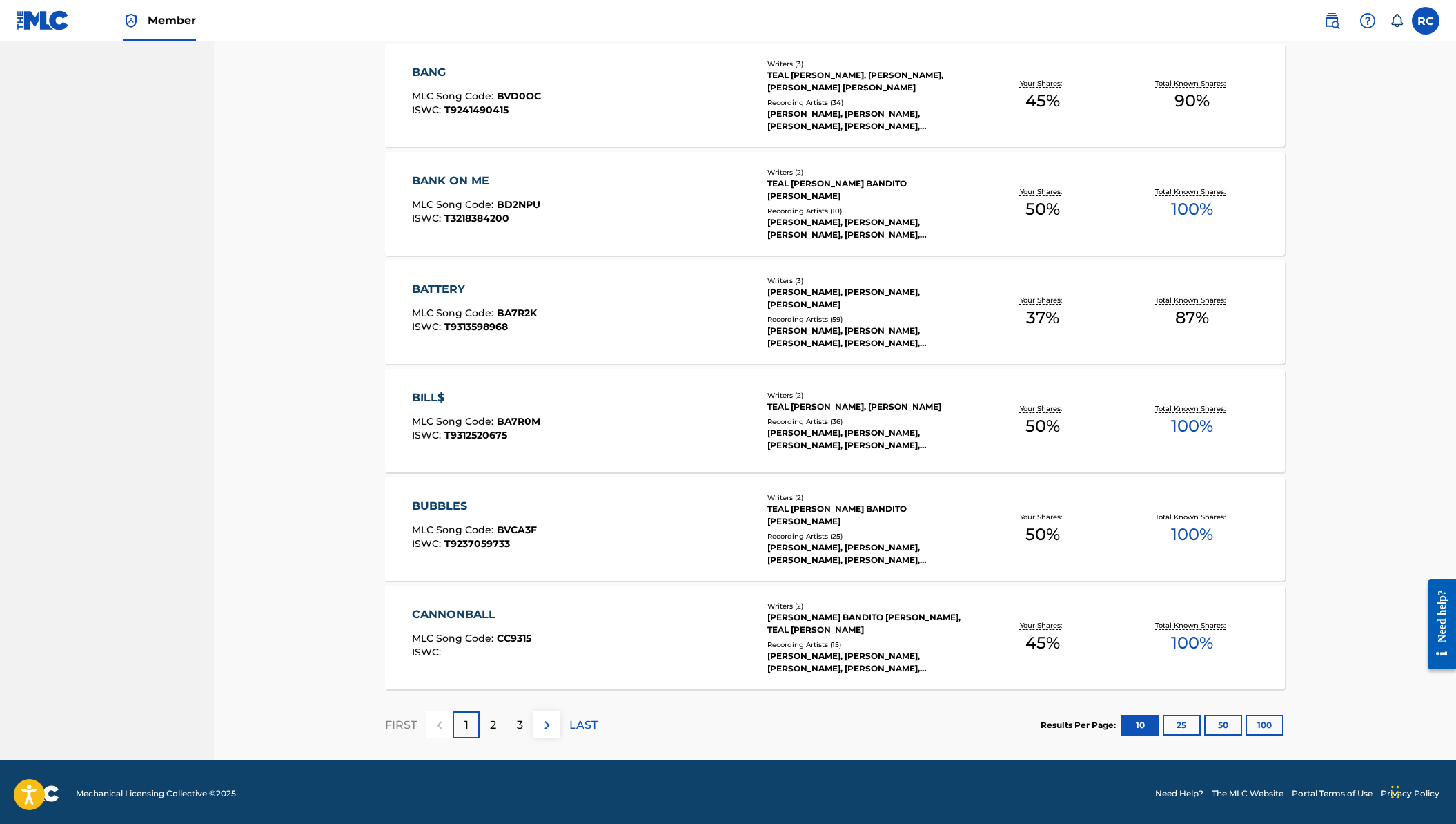
click at [491, 725] on p "2" at bounding box center [494, 725] width 7 height 16
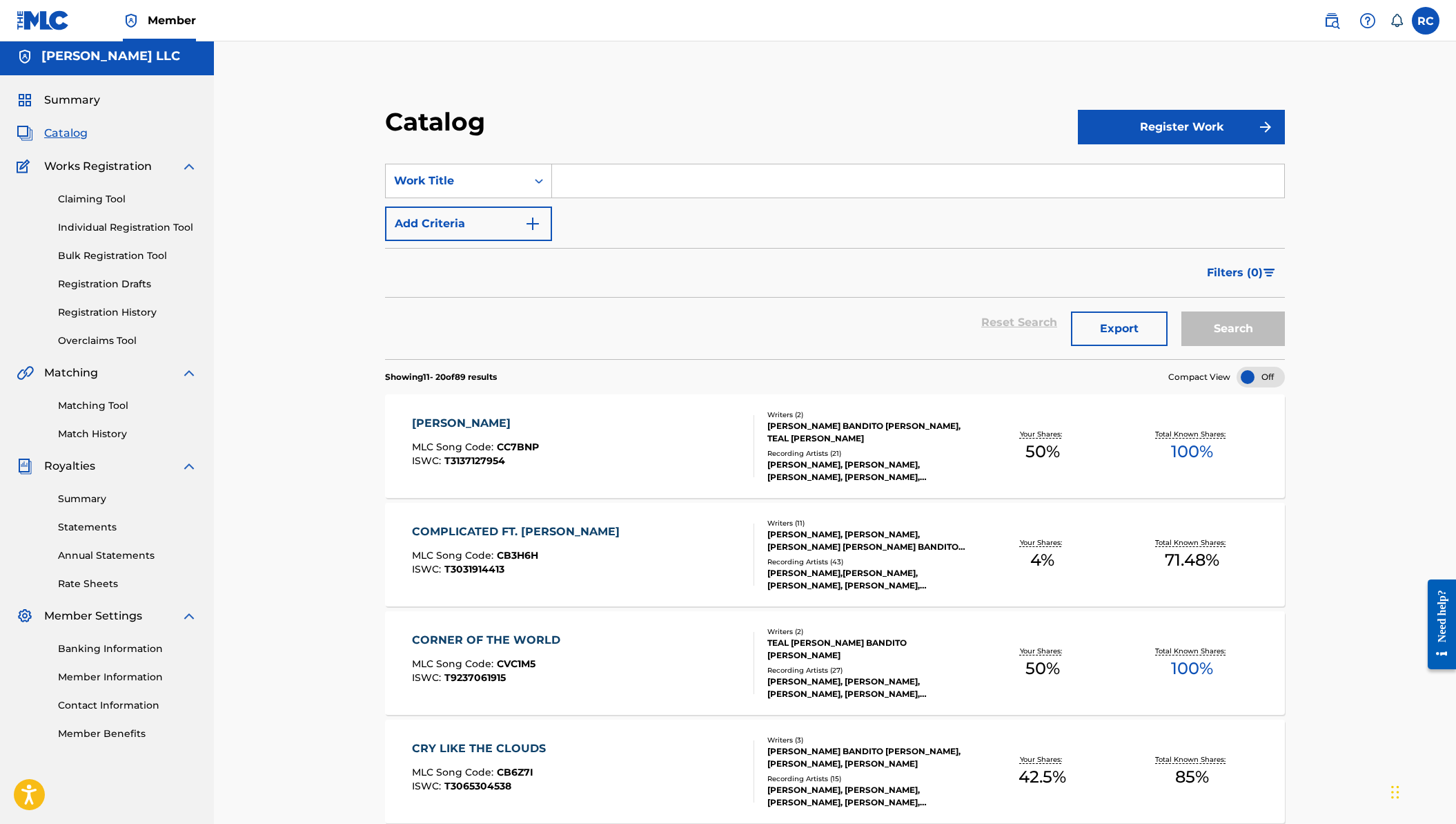
click at [643, 568] on div "COMPLICATED FT. RYAN CARAVEO MLC Song Code : CB3H6H ISWC : T3031914413" at bounding box center [583, 555] width 342 height 62
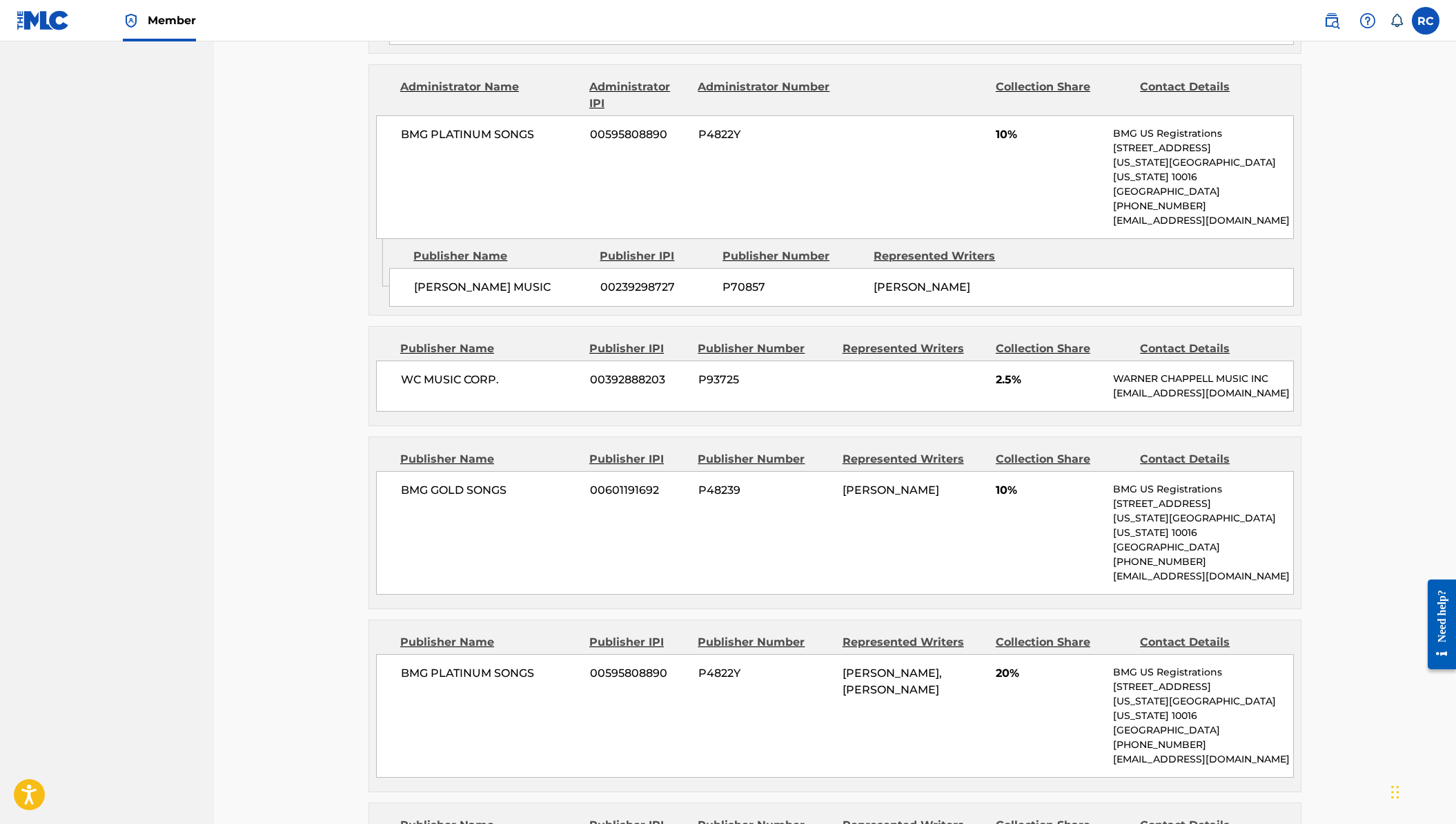
scroll to position [1996, 0]
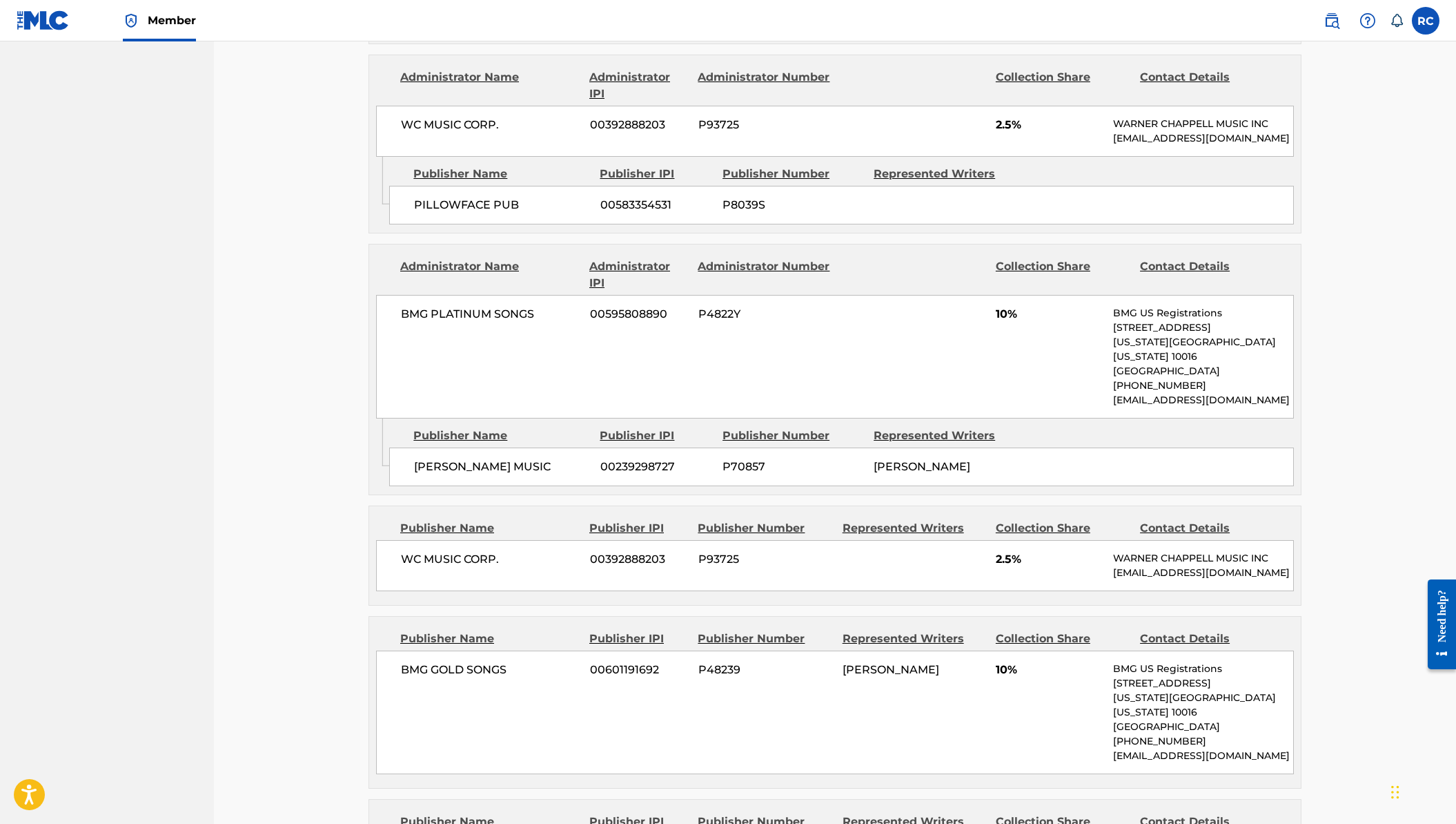
scroll to position [4, 0]
